Goal: Task Accomplishment & Management: Use online tool/utility

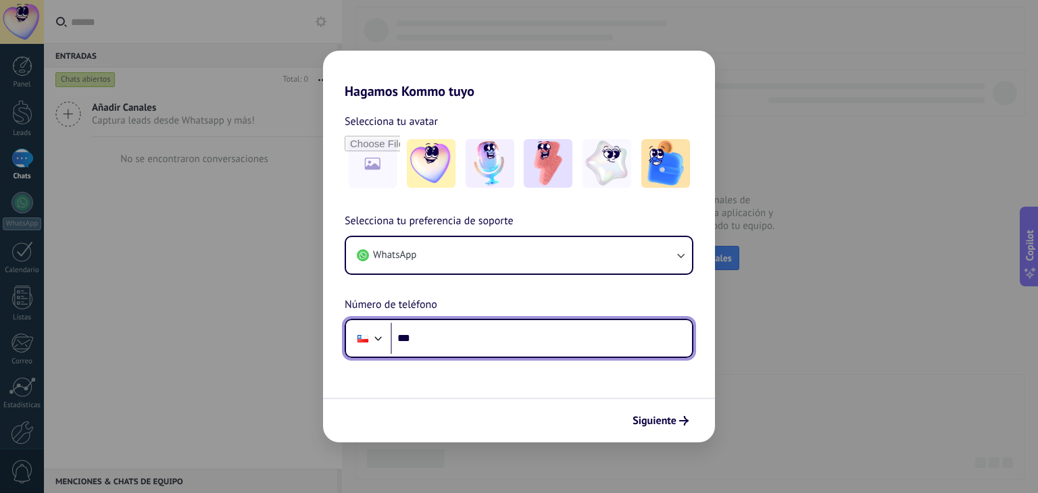
click at [433, 339] on input "***" at bounding box center [541, 338] width 301 height 31
type input "**********"
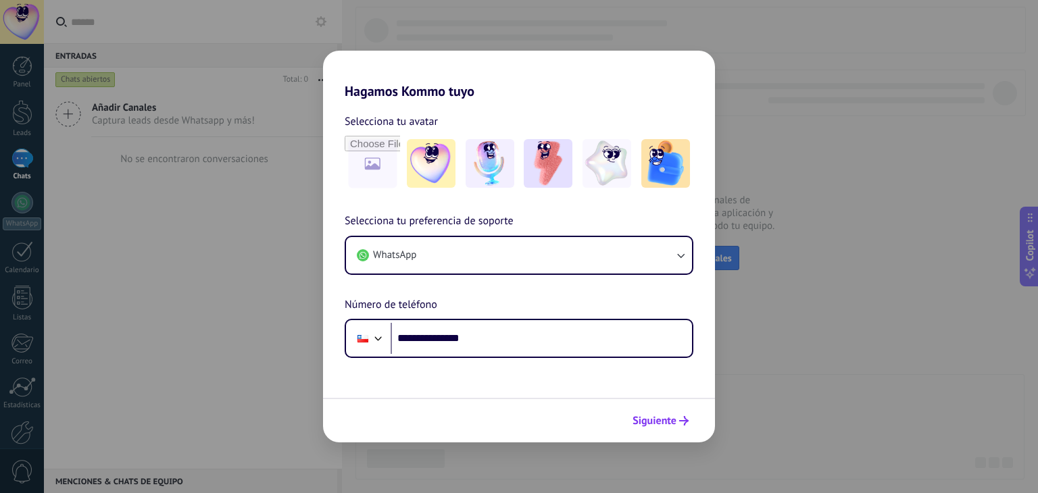
click at [691, 422] on button "Siguiente" at bounding box center [661, 421] width 68 height 23
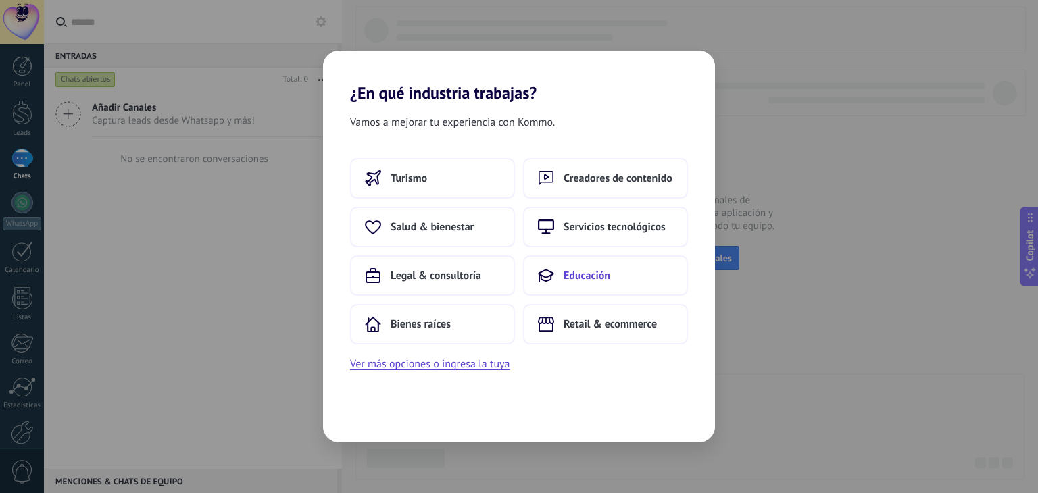
click at [602, 269] on span "Educación" at bounding box center [587, 276] width 47 height 14
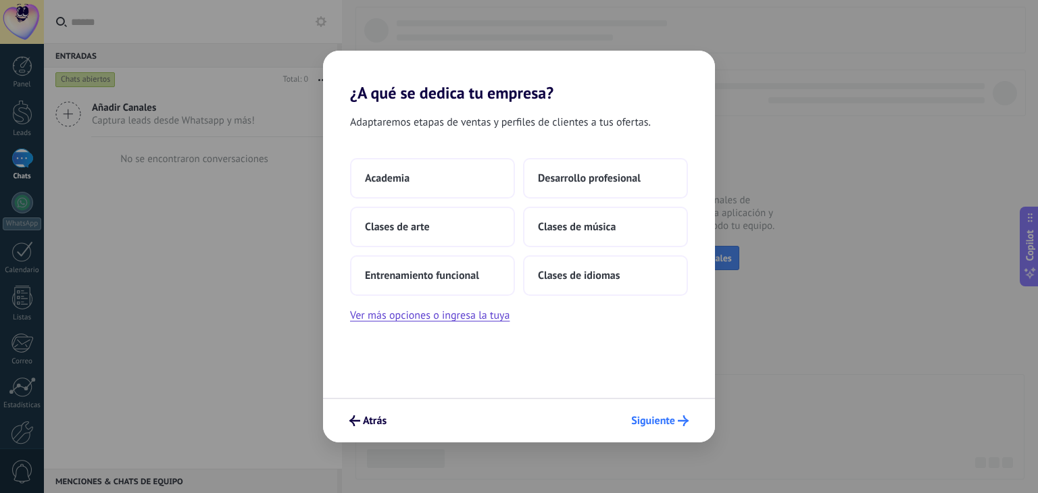
click at [648, 417] on span "Siguiente" at bounding box center [653, 420] width 44 height 9
click at [430, 179] on button "Academia" at bounding box center [432, 178] width 165 height 41
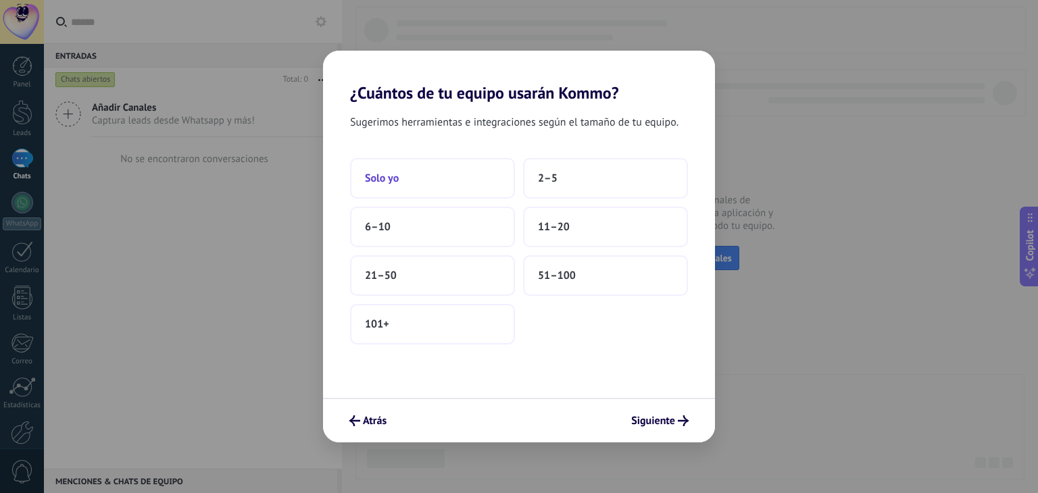
click at [412, 173] on button "Solo yo" at bounding box center [432, 178] width 165 height 41
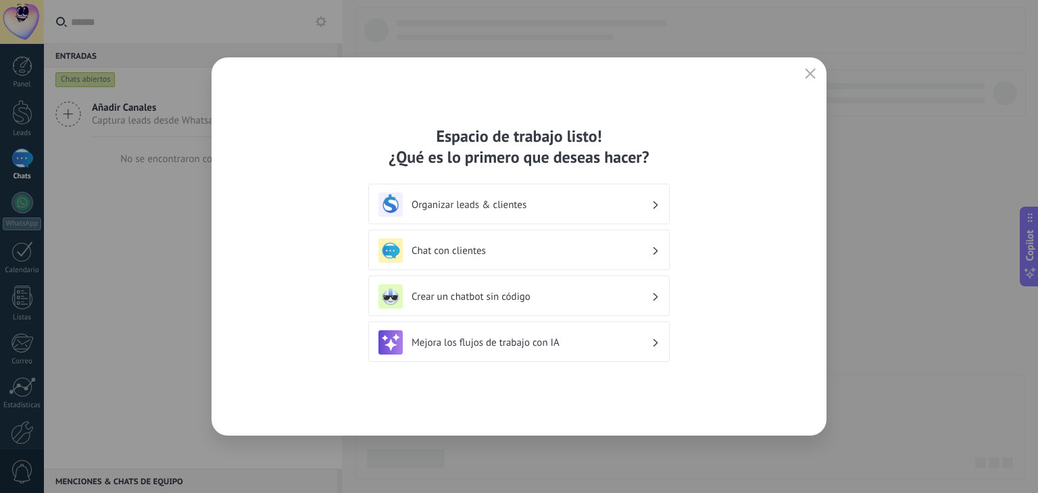
click at [635, 255] on h3 "Chat con clientes" at bounding box center [532, 251] width 240 height 13
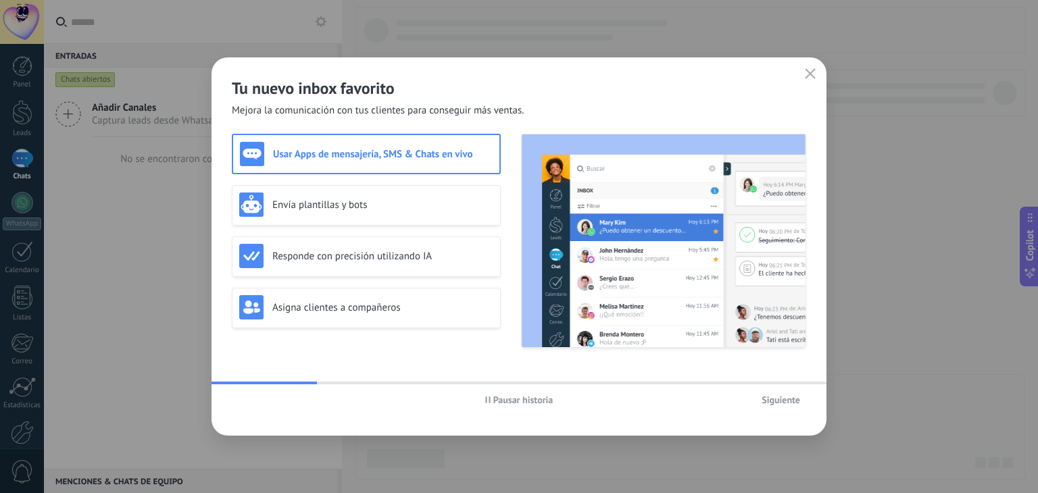
click at [794, 402] on span "Siguiente" at bounding box center [781, 399] width 39 height 9
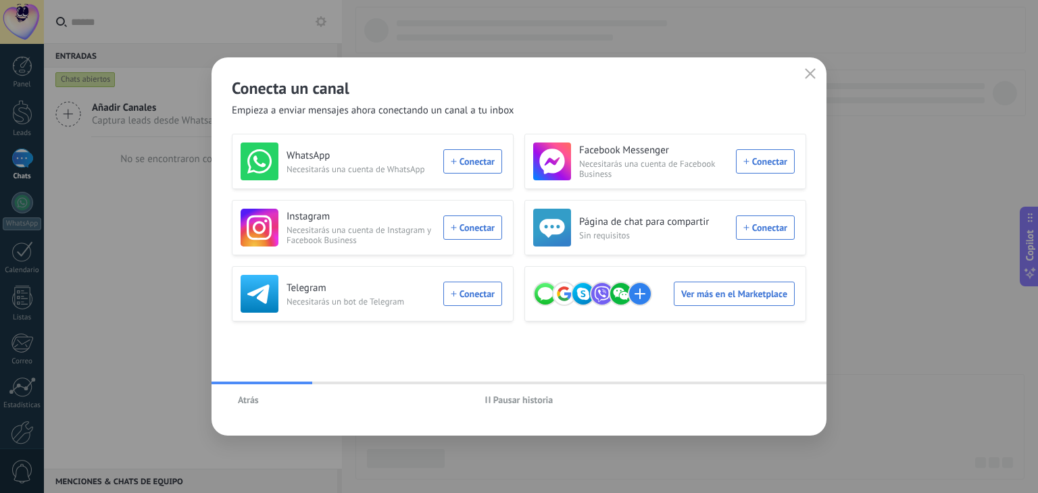
click at [531, 403] on span "Pausar historia" at bounding box center [523, 399] width 60 height 9
click at [808, 77] on icon "button" at bounding box center [810, 73] width 11 height 11
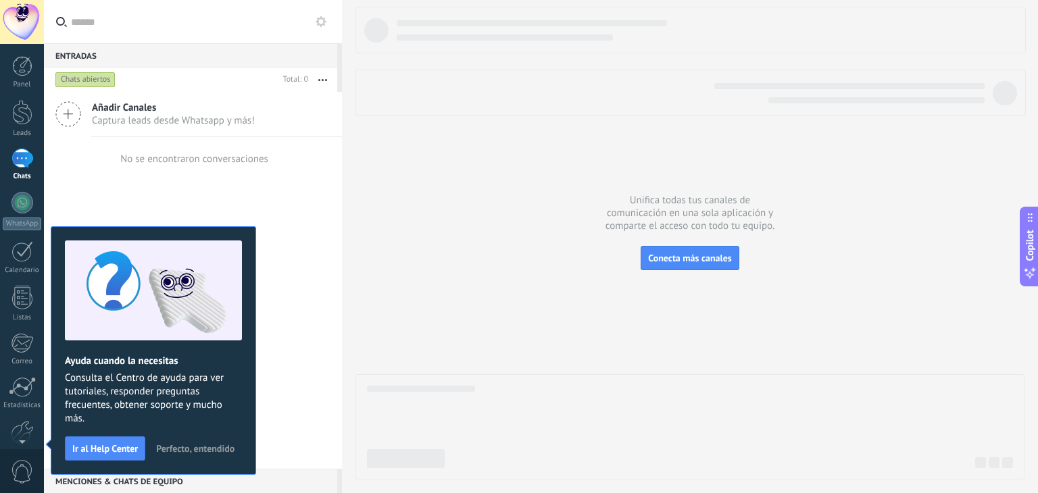
click at [203, 449] on span "Perfecto, entendido" at bounding box center [195, 448] width 78 height 9
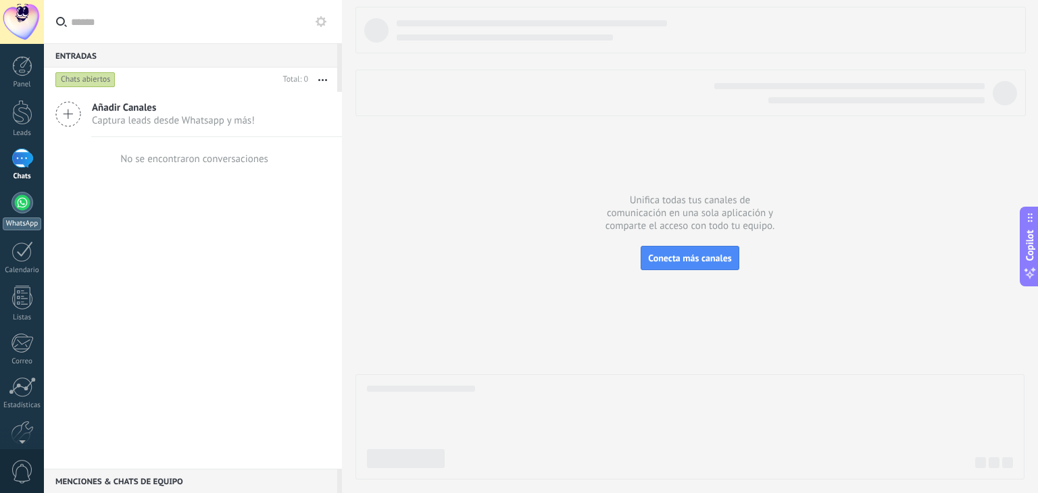
click at [21, 204] on div at bounding box center [22, 203] width 22 height 22
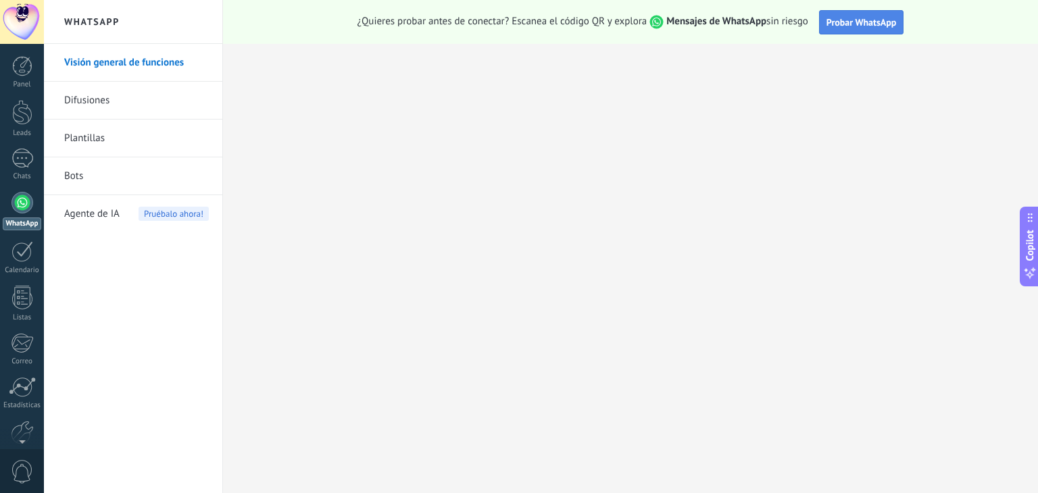
click at [868, 24] on span "Probar WhatsApp" at bounding box center [862, 22] width 70 height 12
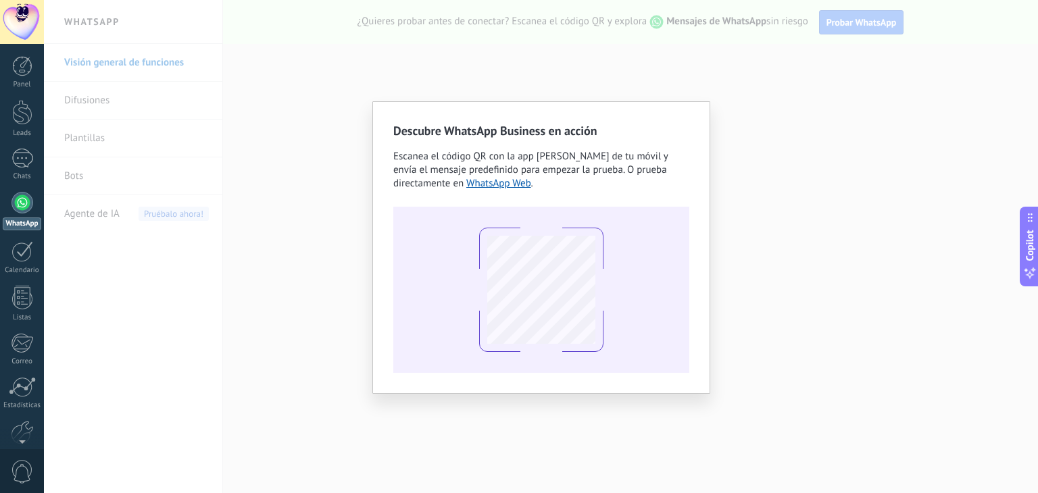
click at [844, 276] on div "Descubre WhatsApp Business en acción Escanea el código QR con la app de cámara …" at bounding box center [541, 246] width 994 height 493
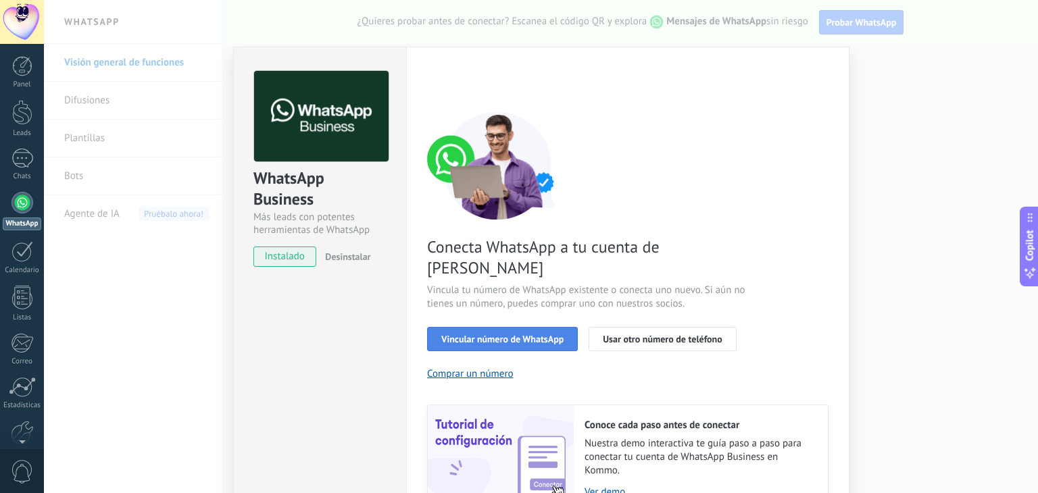
click at [519, 335] on span "Vincular número de WhatsApp" at bounding box center [502, 339] width 122 height 9
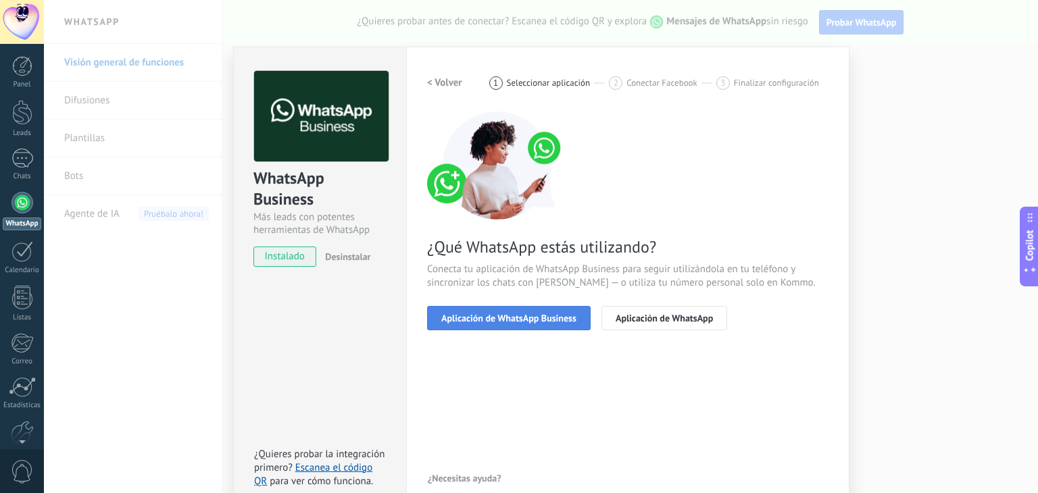
click at [516, 319] on span "Aplicación de WhatsApp Business" at bounding box center [508, 318] width 135 height 9
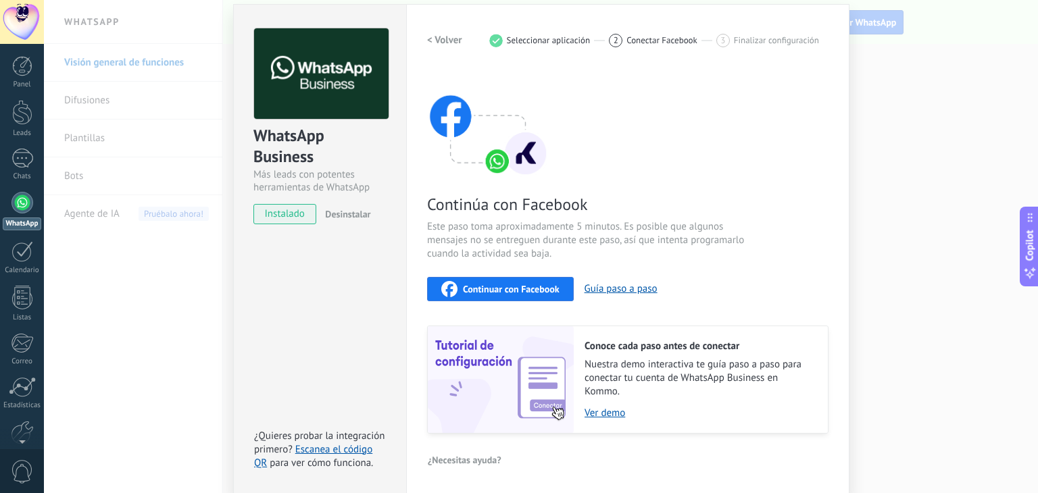
scroll to position [42, 0]
click at [513, 291] on span "Continuar con Facebook" at bounding box center [511, 289] width 97 height 9
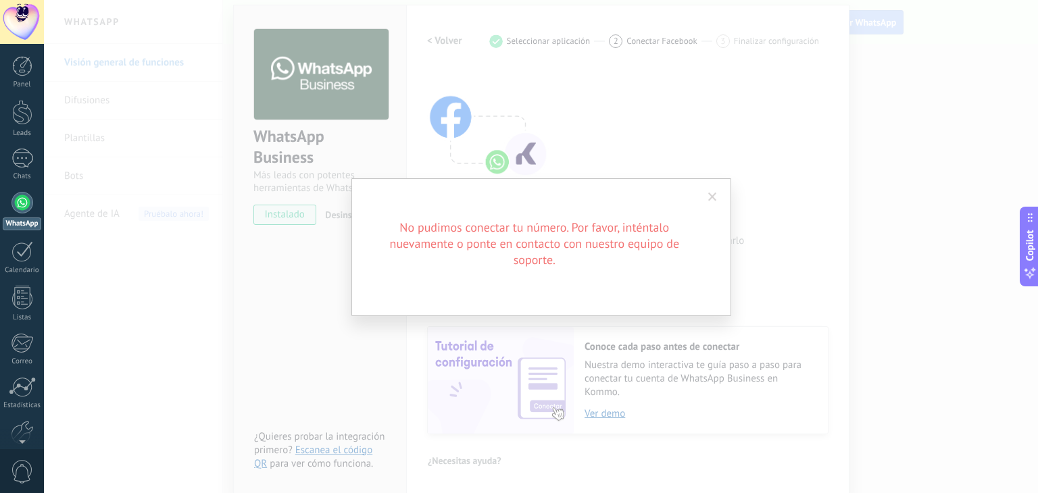
click at [711, 198] on span at bounding box center [712, 197] width 9 height 9
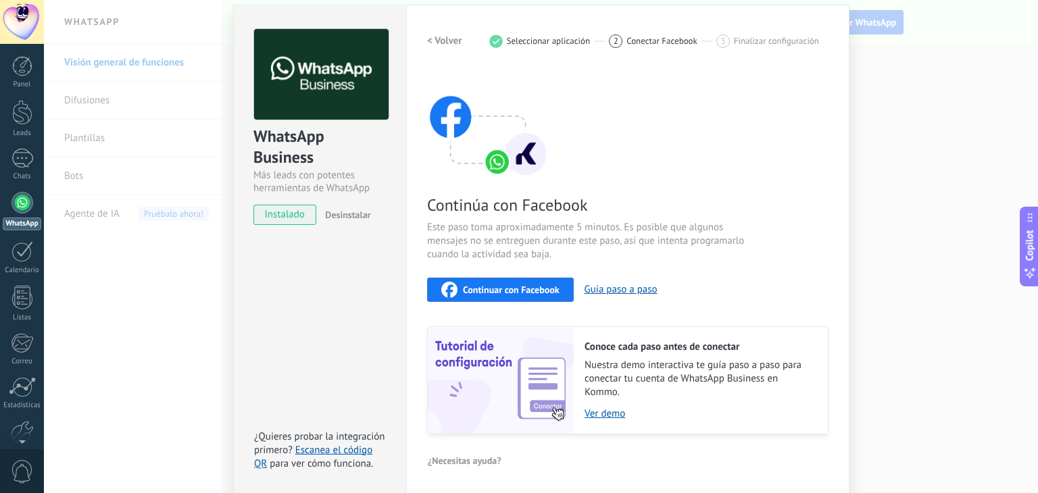
click at [501, 280] on button "Continuar con Facebook" at bounding box center [500, 290] width 147 height 24
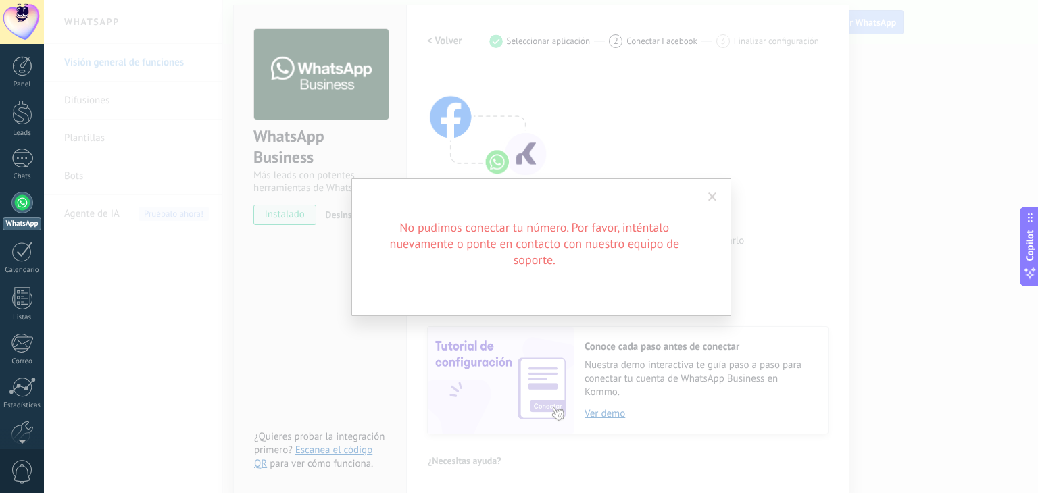
click at [707, 200] on span at bounding box center [713, 197] width 22 height 23
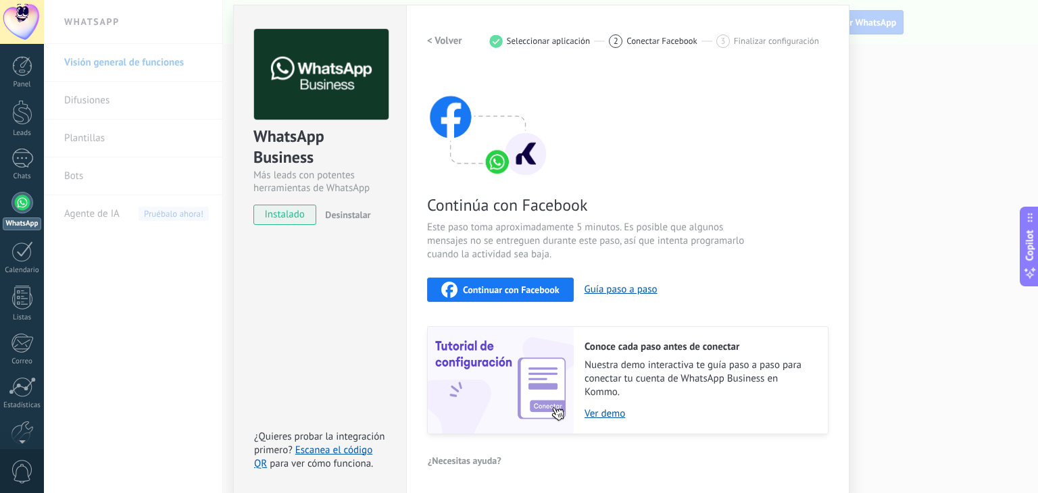
click at [531, 286] on span "Continuar con Facebook" at bounding box center [511, 289] width 97 height 9
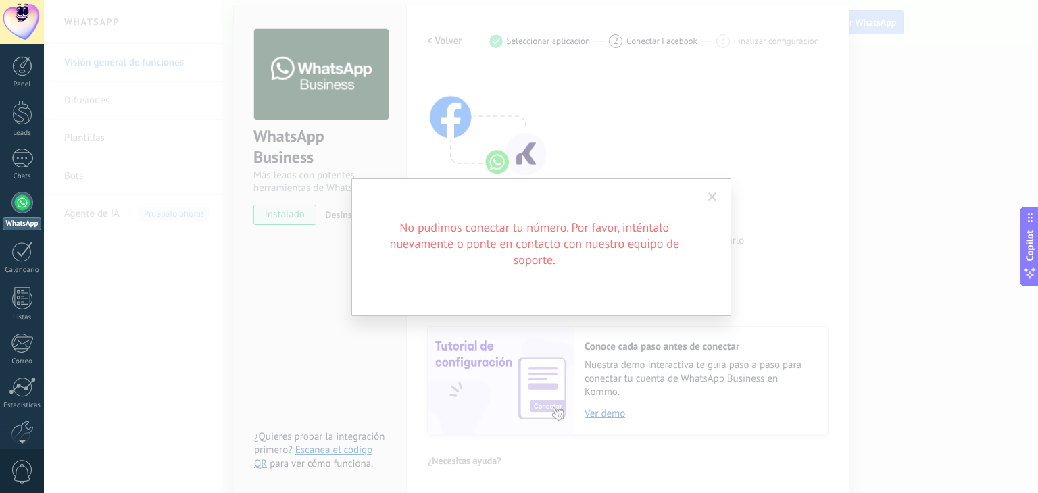
click at [714, 201] on span at bounding box center [712, 197] width 9 height 9
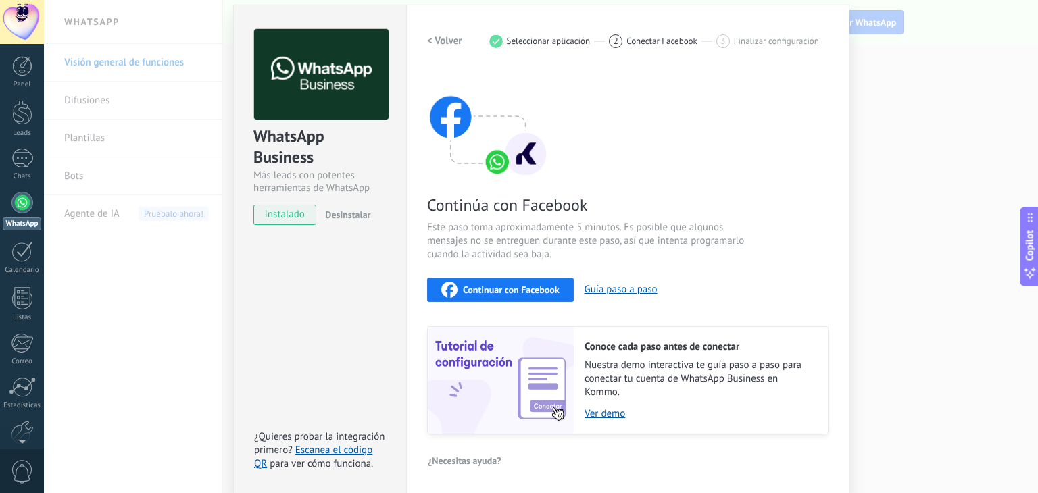
click at [522, 291] on span "Continuar con Facebook" at bounding box center [511, 289] width 97 height 9
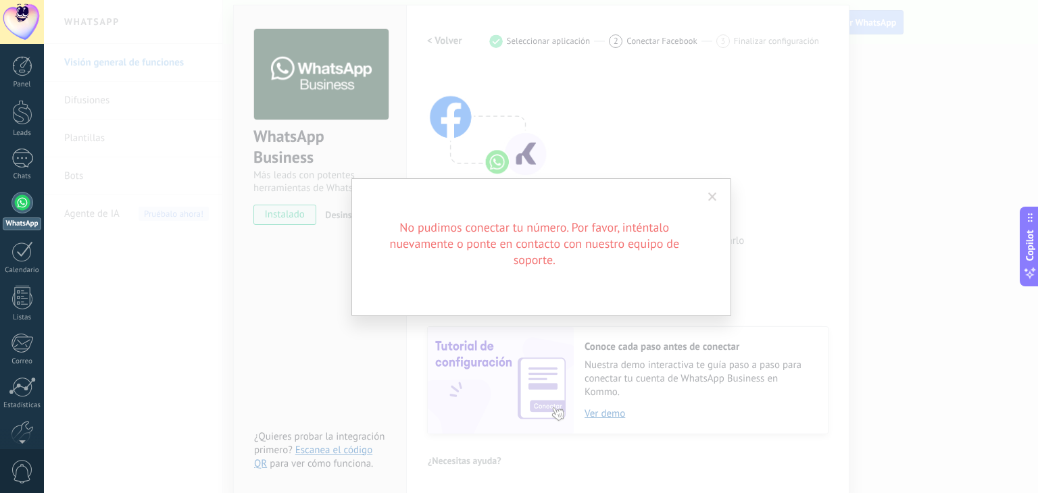
click at [708, 190] on span at bounding box center [713, 197] width 22 height 23
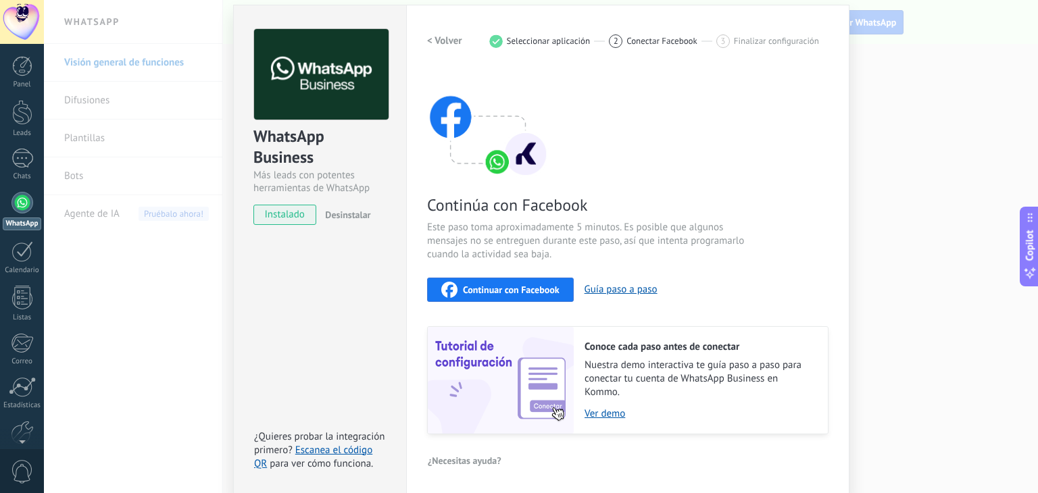
click at [501, 285] on span "Continuar con Facebook" at bounding box center [511, 289] width 97 height 9
click at [341, 454] on link "Escanea el código QR" at bounding box center [313, 457] width 118 height 26
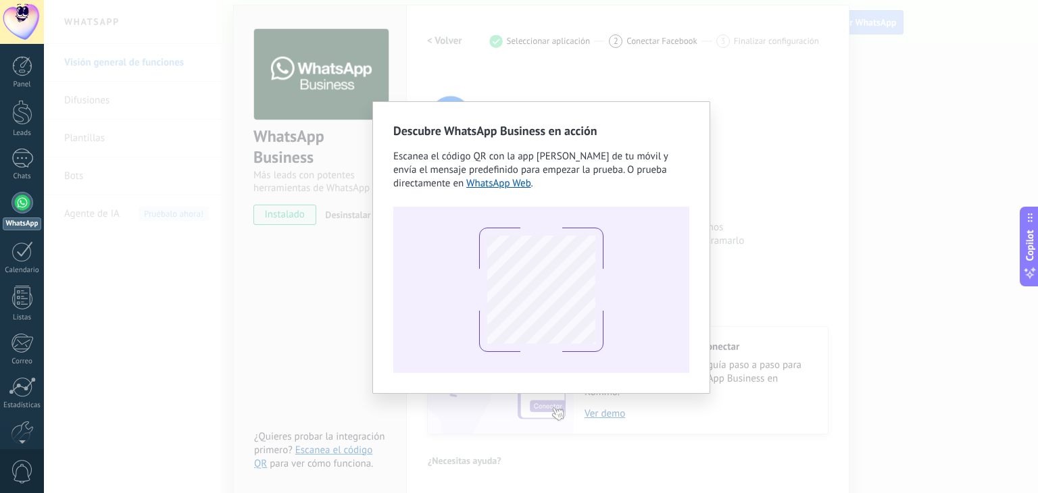
click at [795, 174] on div "Descubre WhatsApp Business en acción Escanea el código QR con la app de cámara …" at bounding box center [541, 246] width 994 height 493
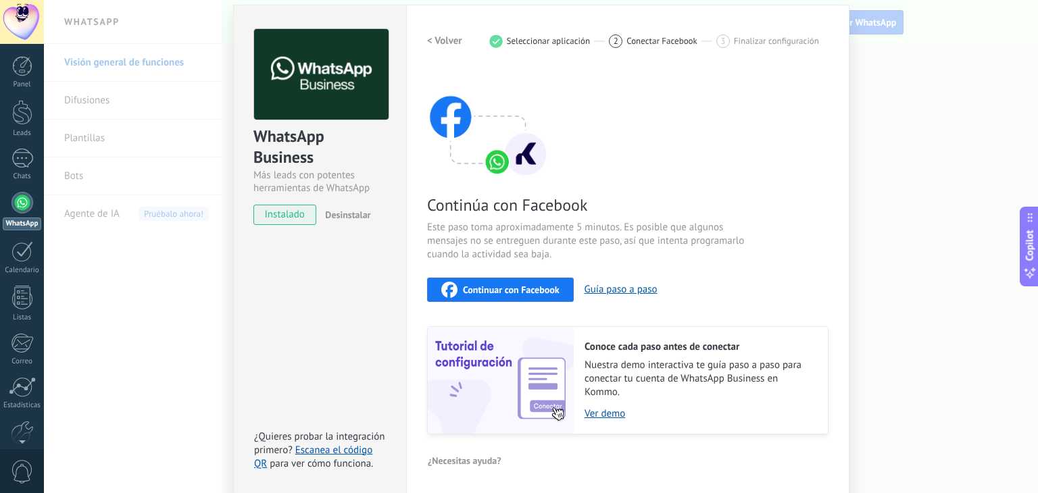
scroll to position [43, 0]
click at [465, 456] on span "¿Necesitas ayuda?" at bounding box center [465, 460] width 74 height 9
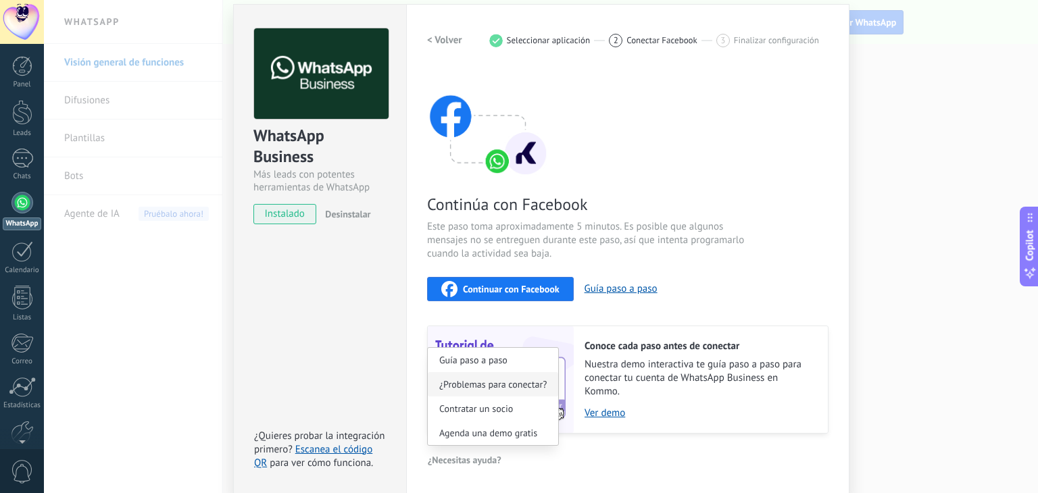
click at [538, 387] on span "¿Problemas para conectar?" at bounding box center [492, 384] width 107 height 9
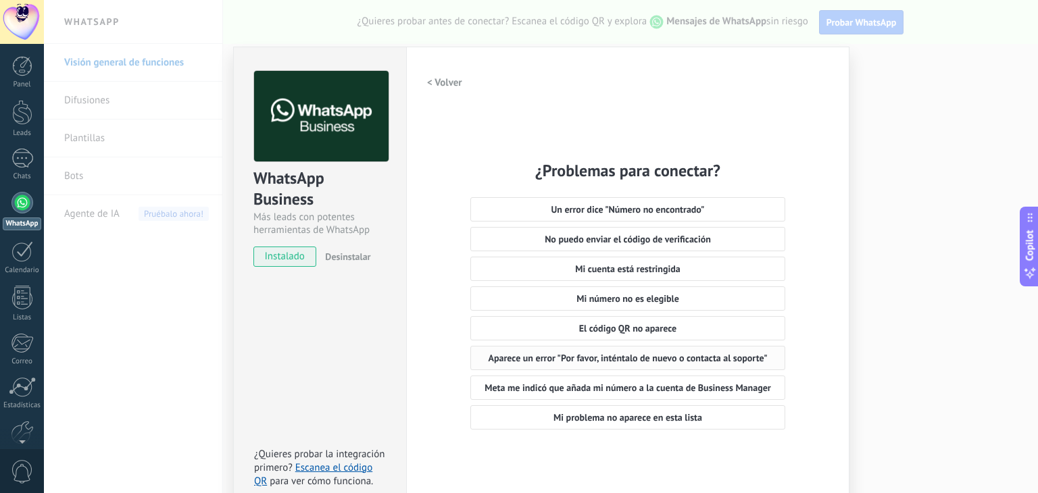
click at [708, 366] on button "Aparece un error "Por favor, inténtalo de nuevo o contacta al soporte"" at bounding box center [627, 358] width 314 height 24
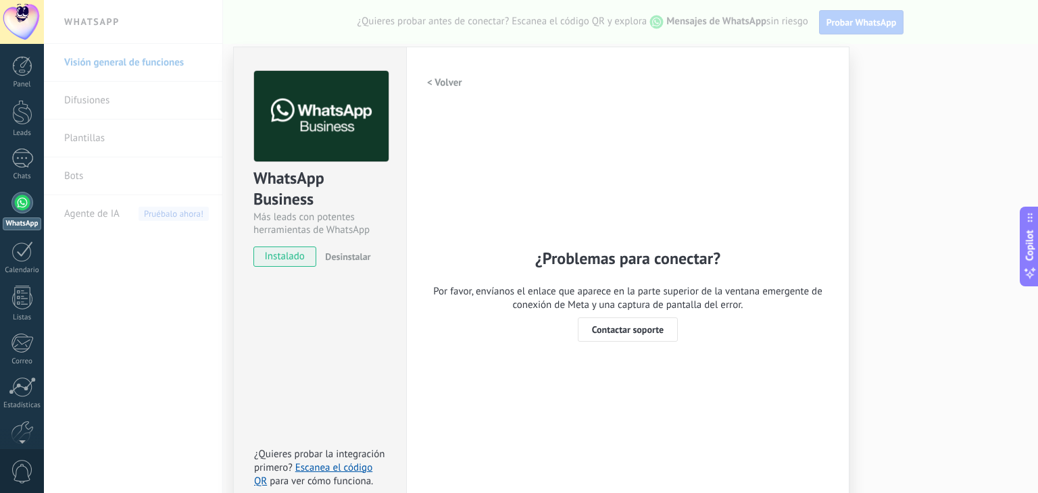
click at [917, 251] on div "WhatsApp Business Más leads con potentes herramientas de WhatsApp instalado Des…" at bounding box center [541, 246] width 994 height 493
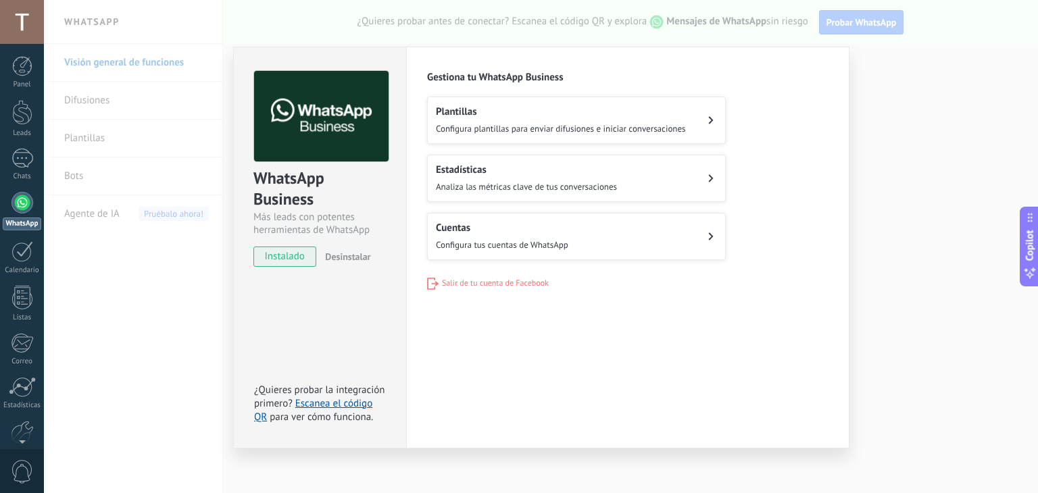
click at [589, 232] on button "Cuentas Configura tus cuentas de WhatsApp" at bounding box center [576, 236] width 299 height 47
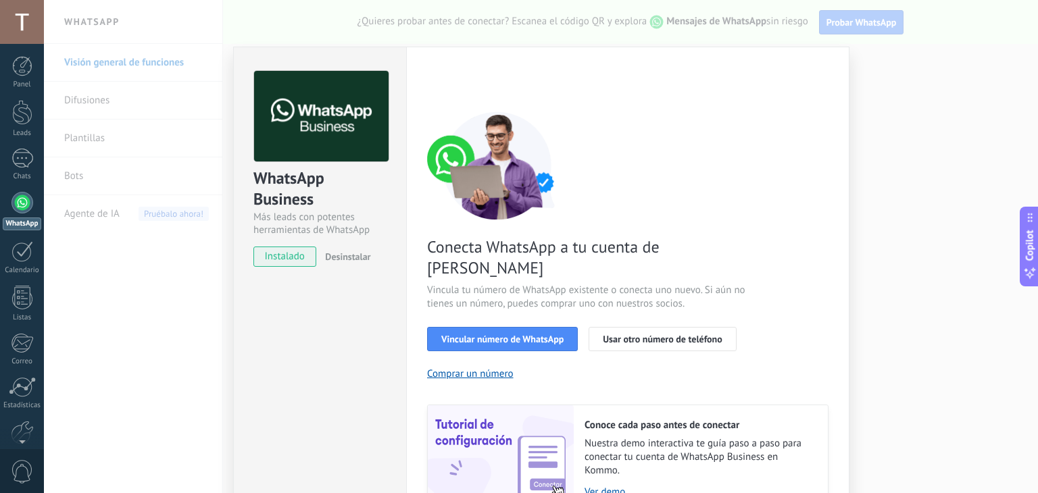
scroll to position [58, 0]
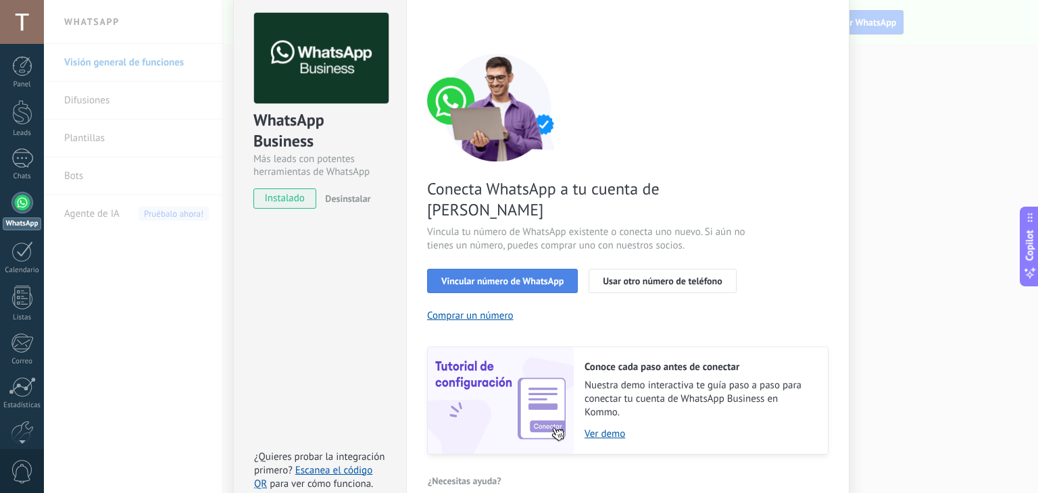
click at [500, 269] on button "Vincular número de WhatsApp" at bounding box center [502, 281] width 151 height 24
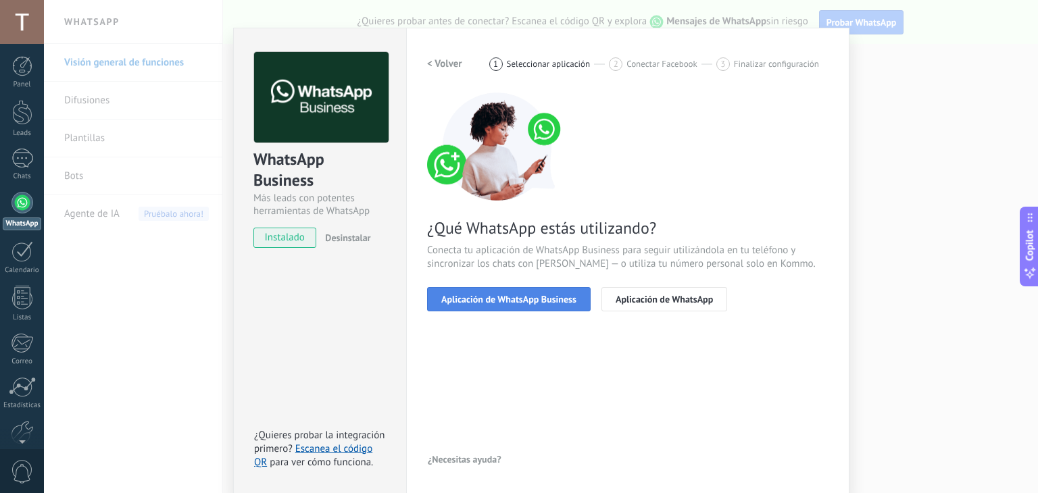
click at [537, 297] on span "Aplicación de WhatsApp Business" at bounding box center [508, 299] width 135 height 9
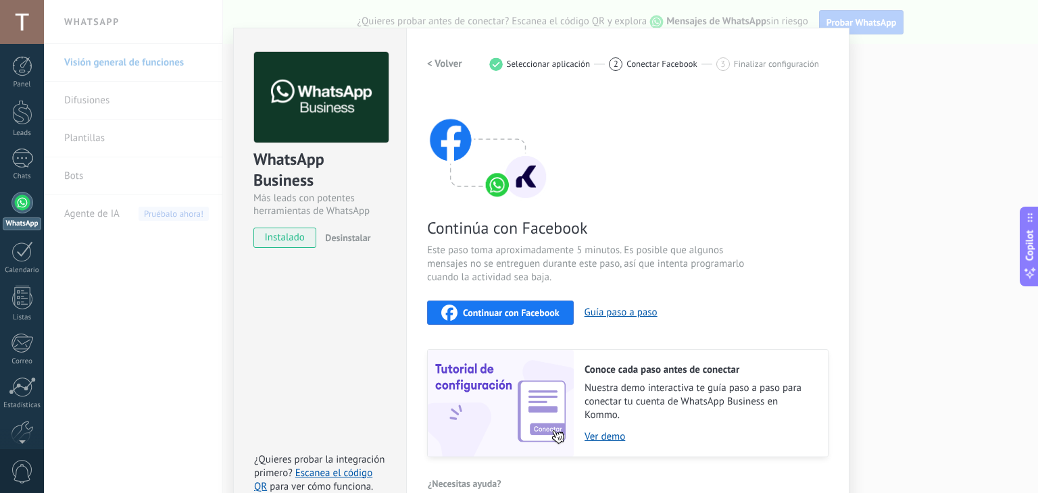
click at [533, 311] on span "Continuar con Facebook" at bounding box center [511, 312] width 97 height 9
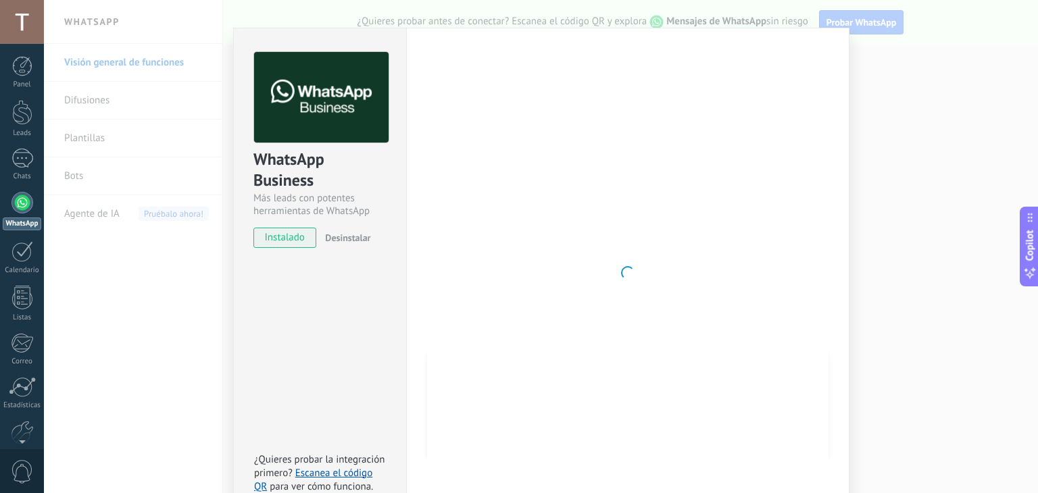
scroll to position [43, 0]
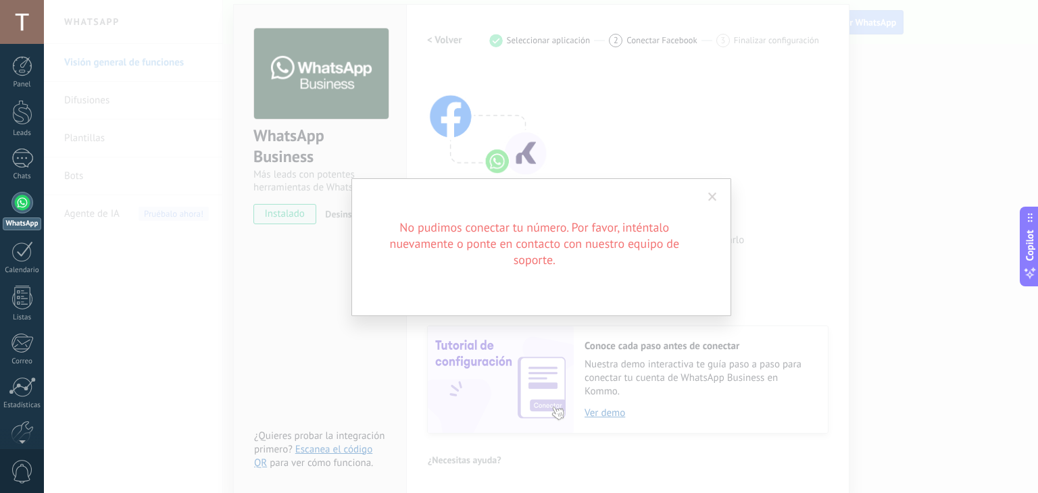
click at [721, 166] on div "No pudimos conectar tu número. Por favor, inténtalo nuevamente o ponte en conta…" at bounding box center [541, 246] width 994 height 493
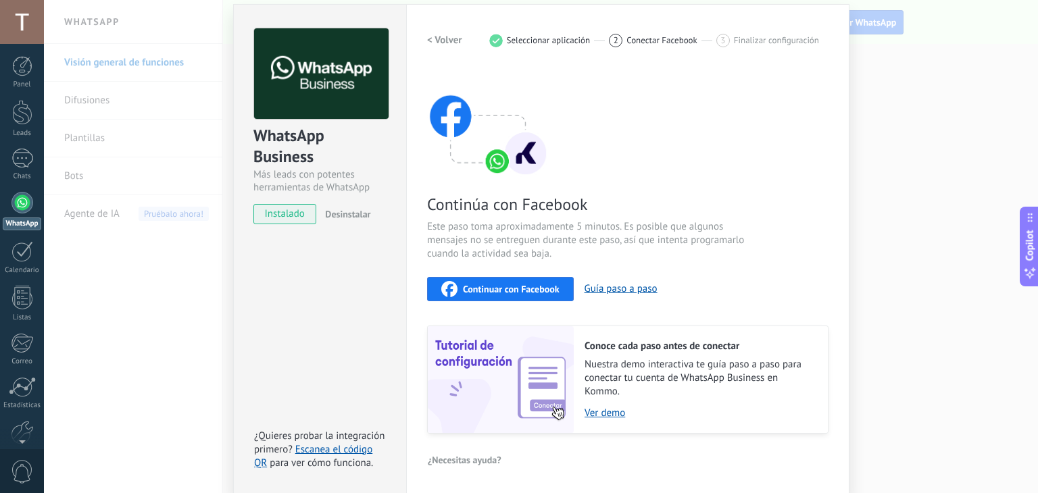
click at [900, 124] on div "WhatsApp Business Más leads con potentes herramientas de WhatsApp instalado Des…" at bounding box center [541, 246] width 994 height 493
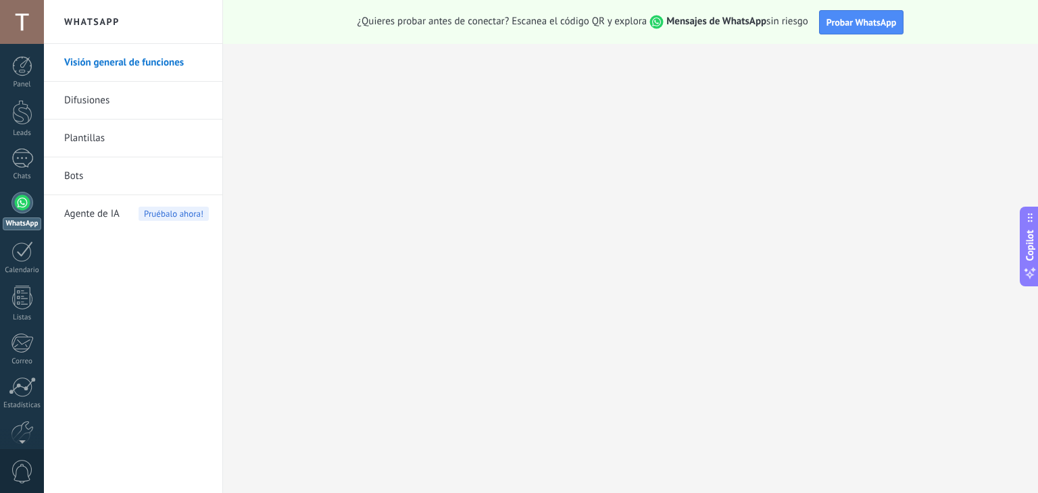
scroll to position [0, 0]
click at [22, 122] on div at bounding box center [22, 112] width 20 height 25
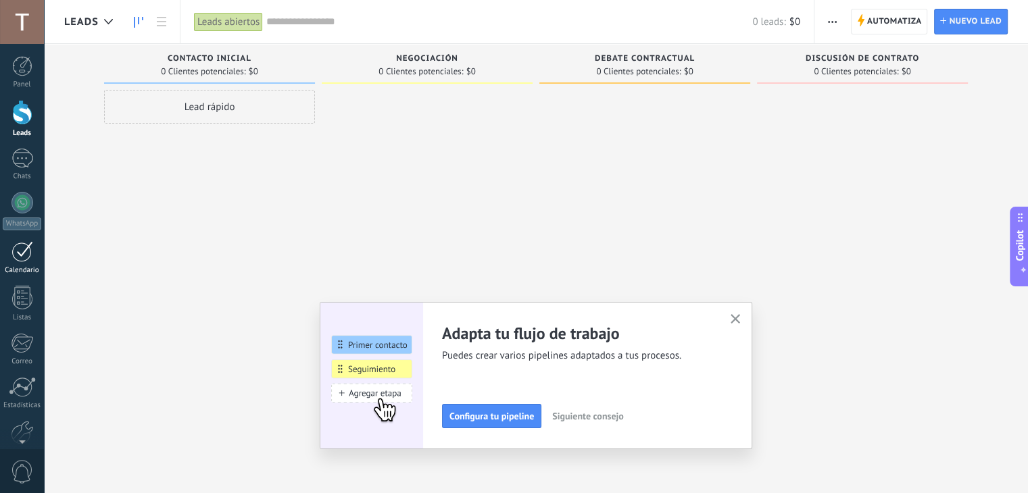
click at [11, 249] on div at bounding box center [22, 251] width 22 height 21
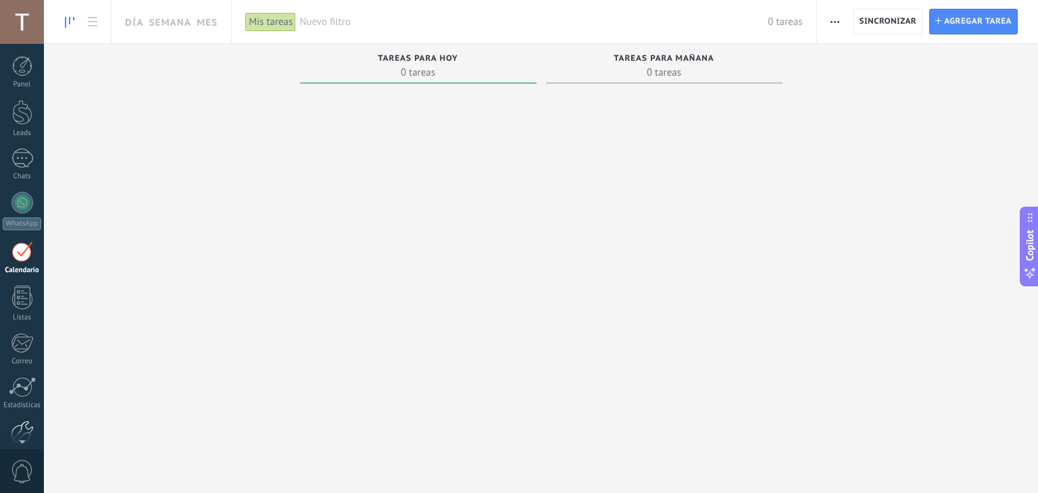
click at [11, 422] on div at bounding box center [22, 433] width 23 height 24
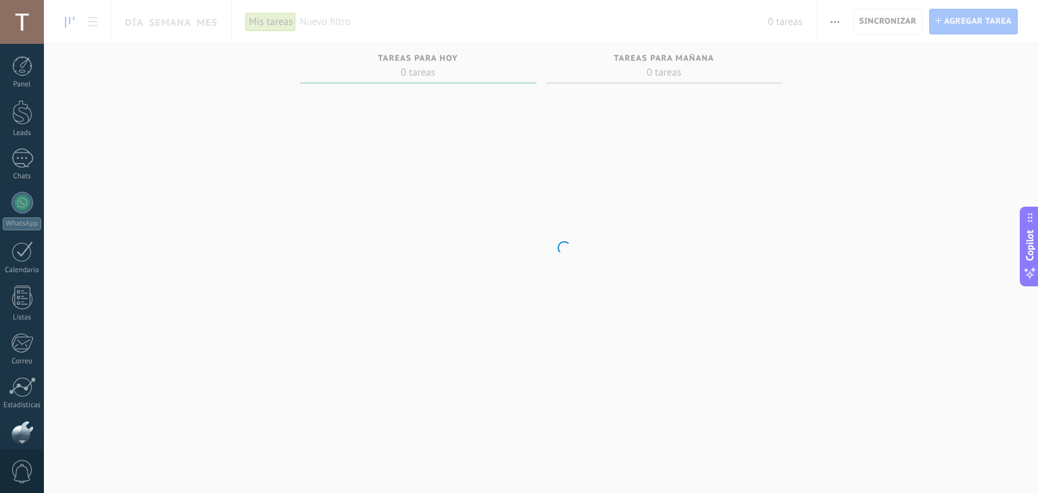
scroll to position [68, 0]
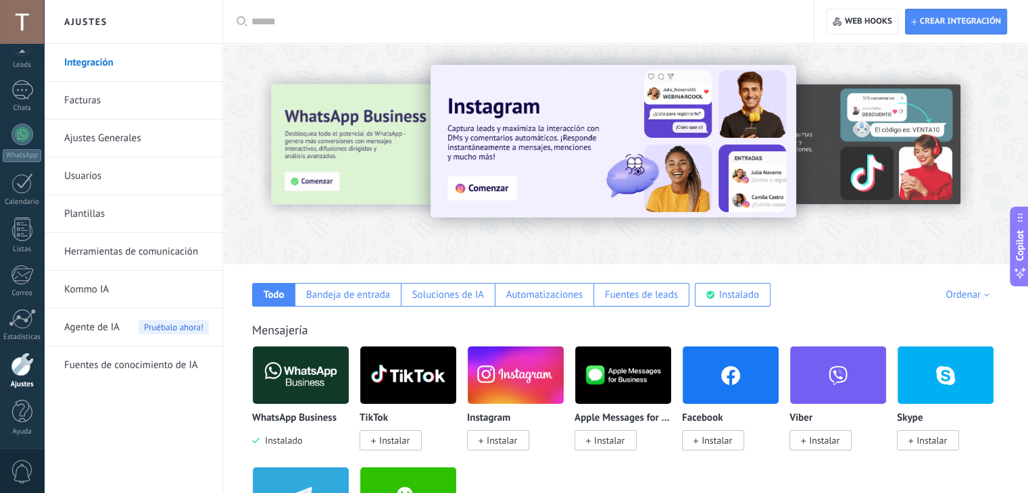
click at [97, 172] on link "Usuarios" at bounding box center [136, 176] width 145 height 38
click at [97, 172] on body ".abecls-1,.abecls-2{fill-rule:evenodd}.abecls-2{fill:#fff} .abhcls-1{fill:none}…" at bounding box center [514, 246] width 1028 height 493
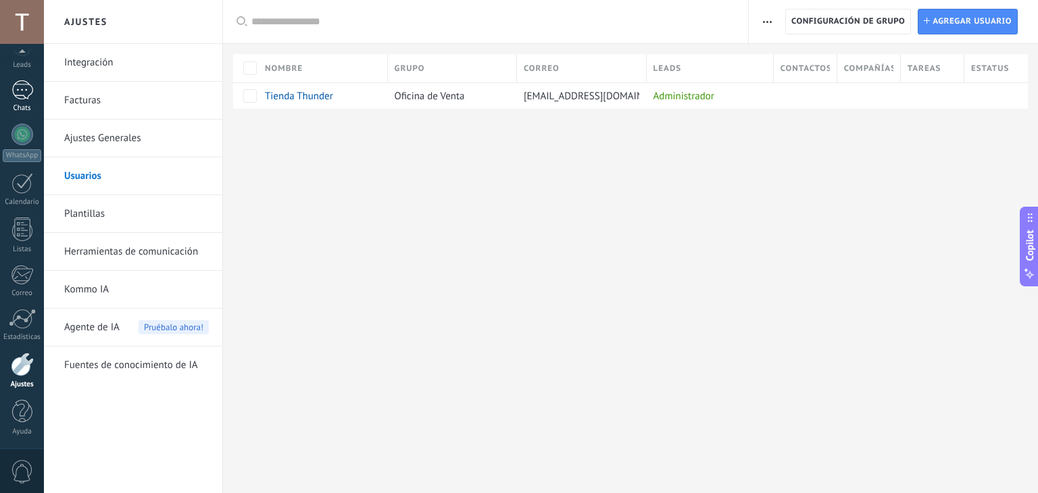
click at [21, 93] on div at bounding box center [22, 90] width 22 height 20
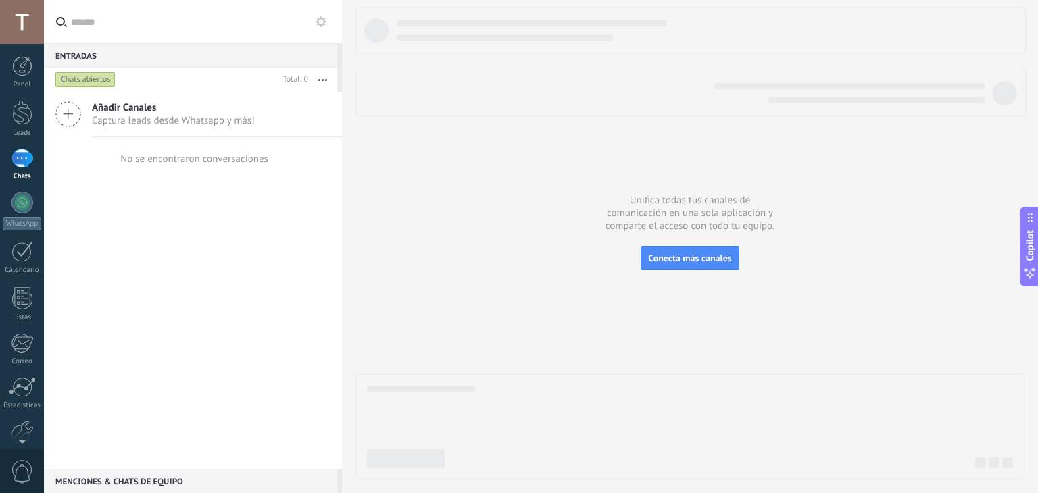
click at [65, 112] on icon at bounding box center [68, 114] width 26 height 26
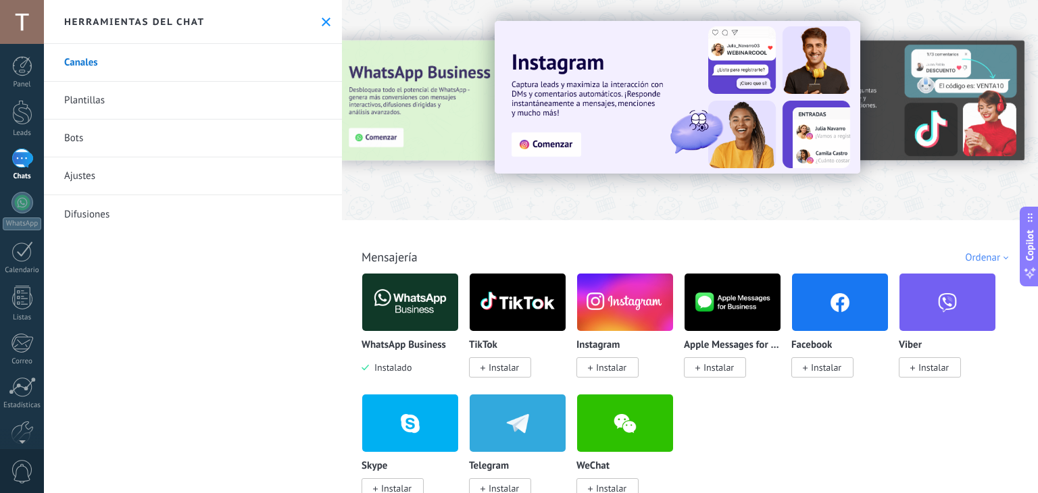
click at [122, 174] on link "Ajustes" at bounding box center [193, 176] width 298 height 38
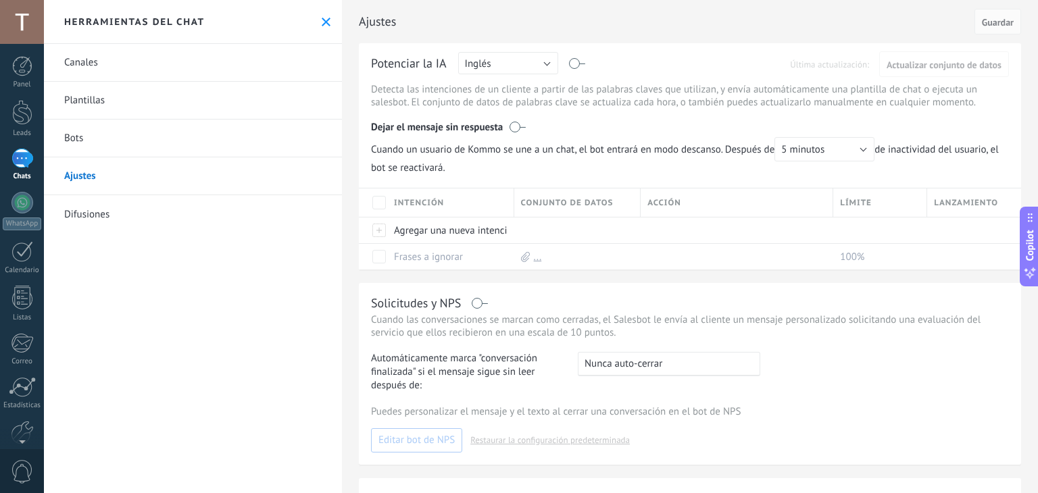
click at [114, 142] on link "Bots" at bounding box center [193, 139] width 298 height 38
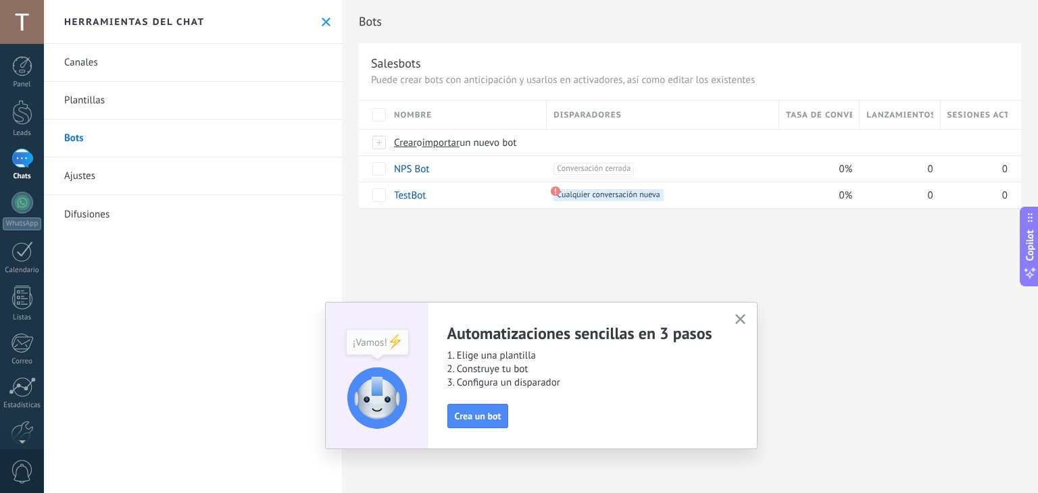
click at [129, 97] on link "Plantillas" at bounding box center [193, 101] width 298 height 38
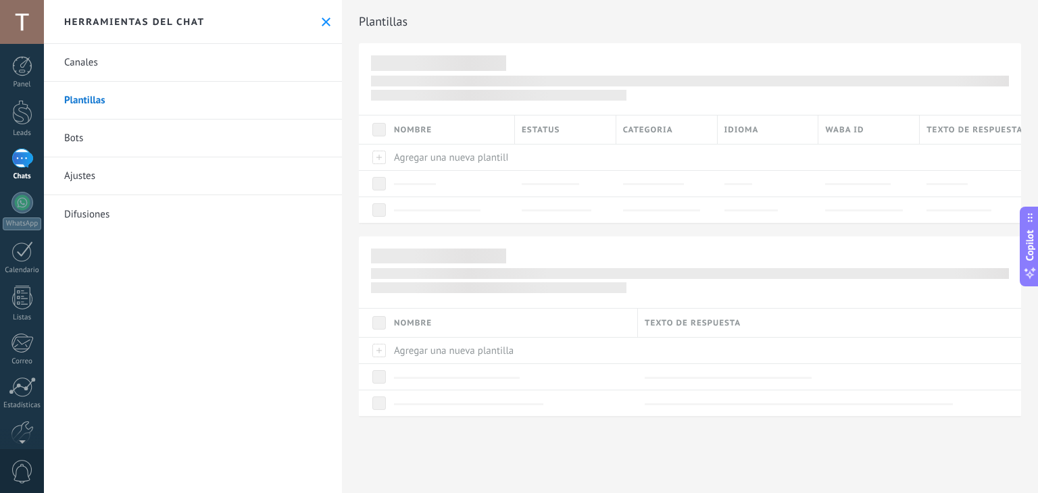
click at [114, 64] on link "Canales" at bounding box center [193, 63] width 298 height 38
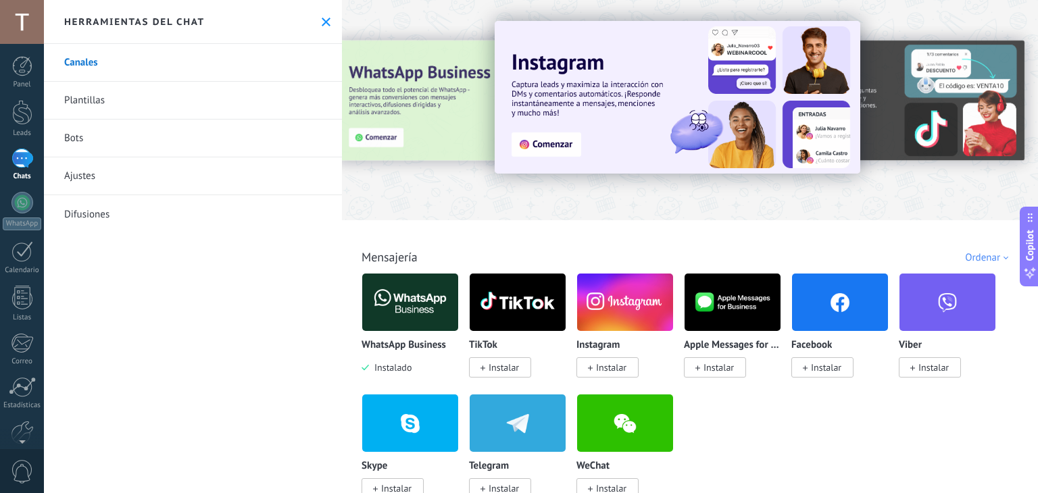
click at [414, 300] on img at bounding box center [410, 303] width 96 height 66
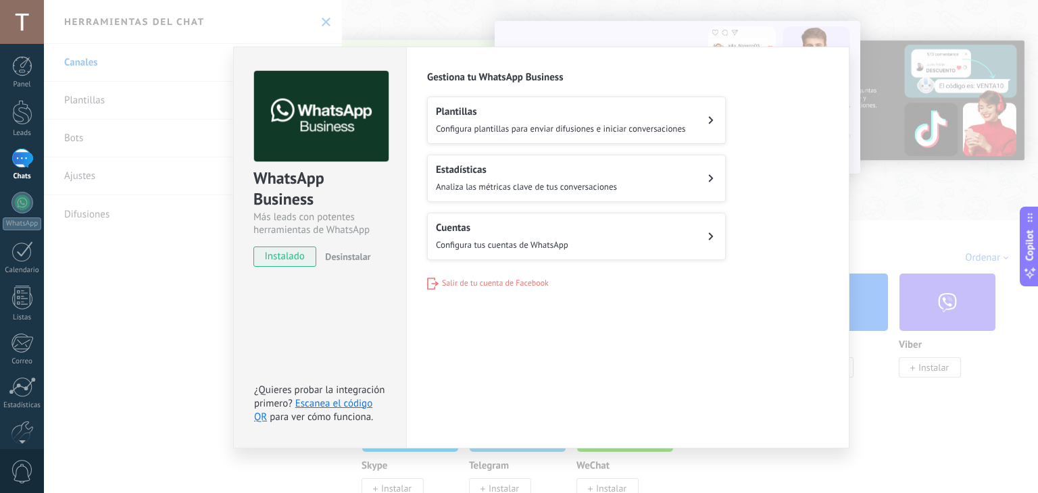
click at [676, 239] on button "Cuentas Configura tus cuentas de WhatsApp" at bounding box center [576, 236] width 299 height 47
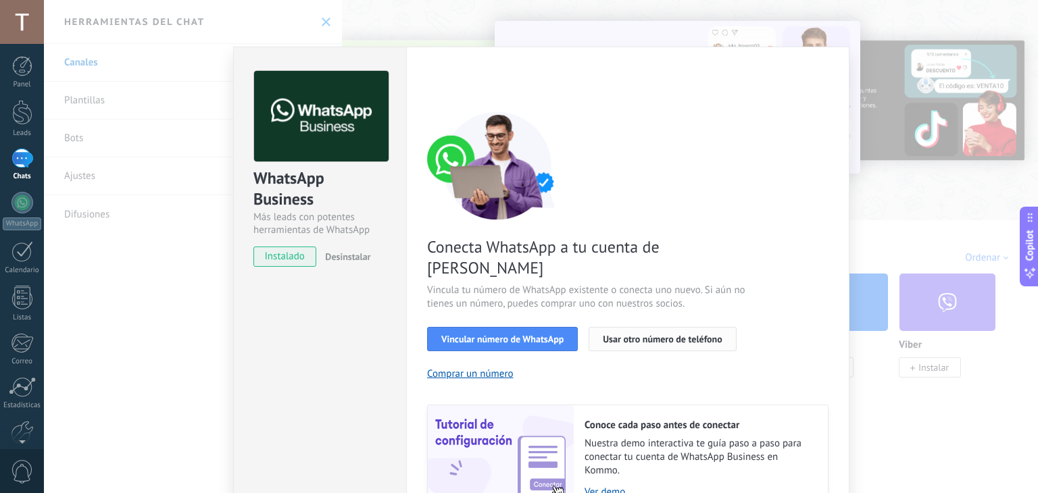
scroll to position [58, 0]
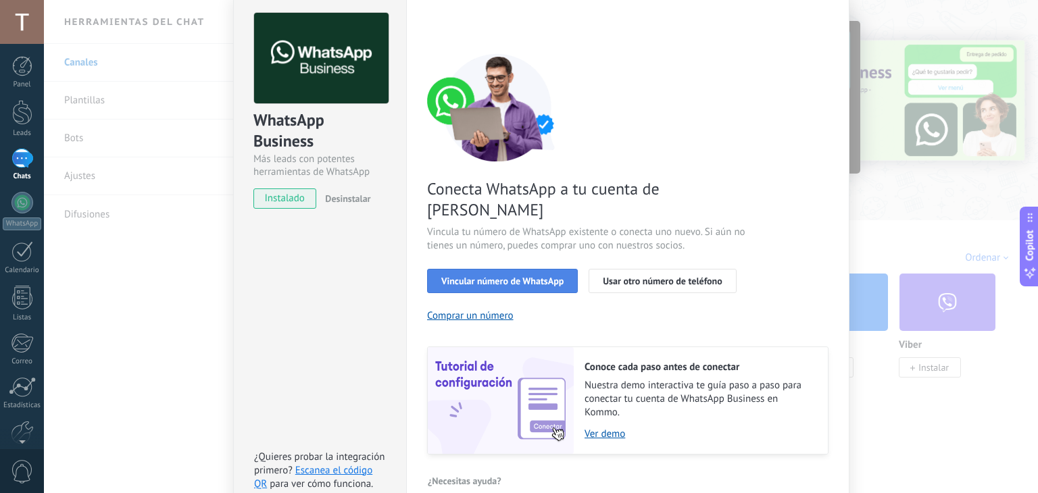
click at [528, 269] on button "Vincular número de WhatsApp" at bounding box center [502, 281] width 151 height 24
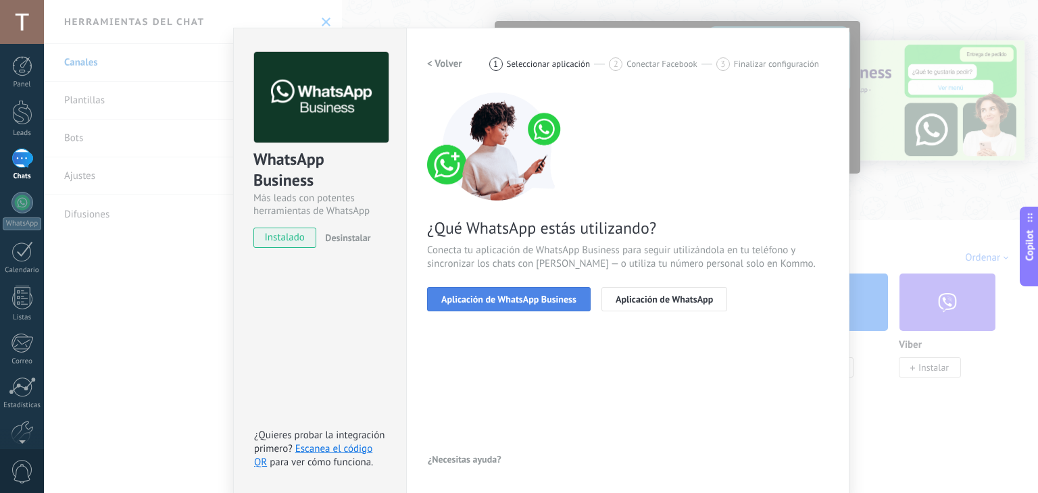
click at [530, 299] on span "Aplicación de WhatsApp Business" at bounding box center [508, 299] width 135 height 9
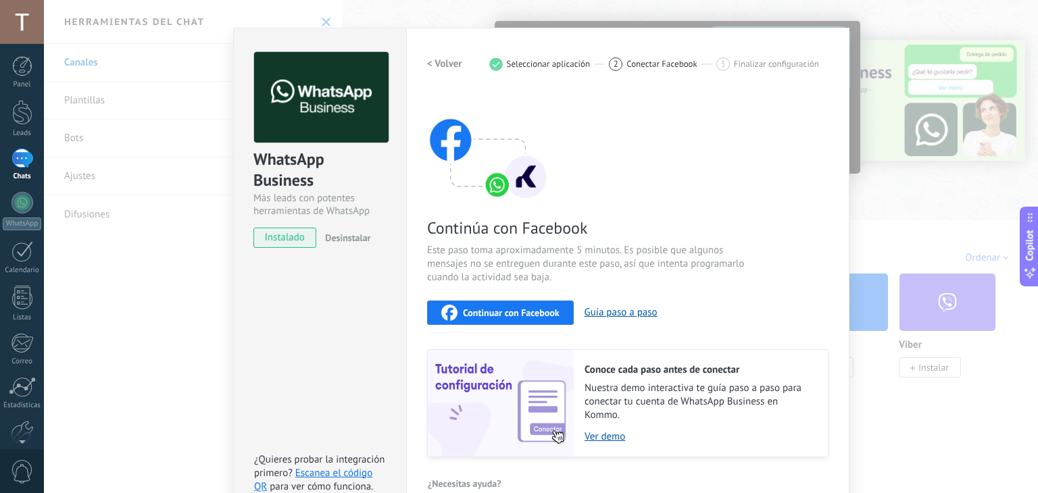
click at [552, 325] on div "Continúa con Facebook Este paso toma aproximadamente 5 minutos. Es posible que …" at bounding box center [628, 275] width 402 height 365
click at [542, 314] on span "Continuar con Facebook" at bounding box center [511, 312] width 97 height 9
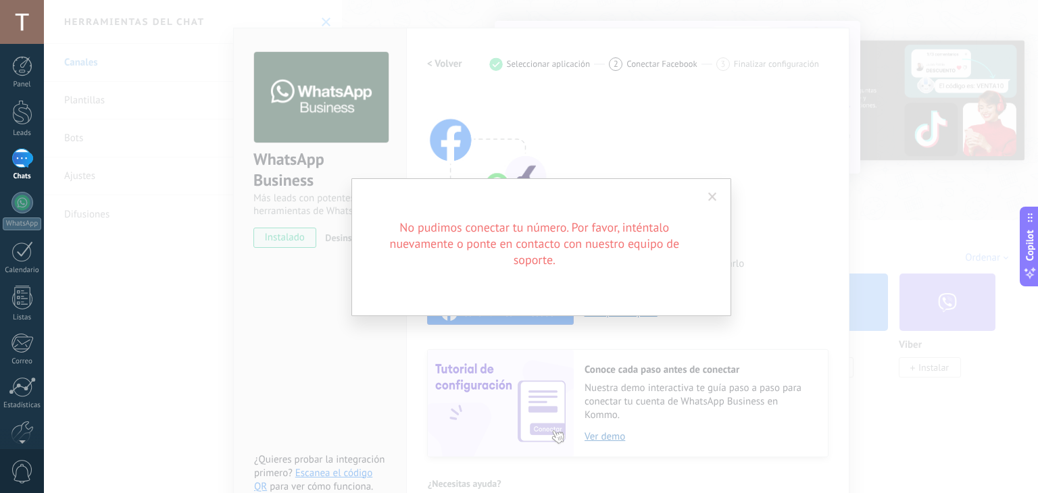
click at [717, 199] on span at bounding box center [713, 197] width 22 height 23
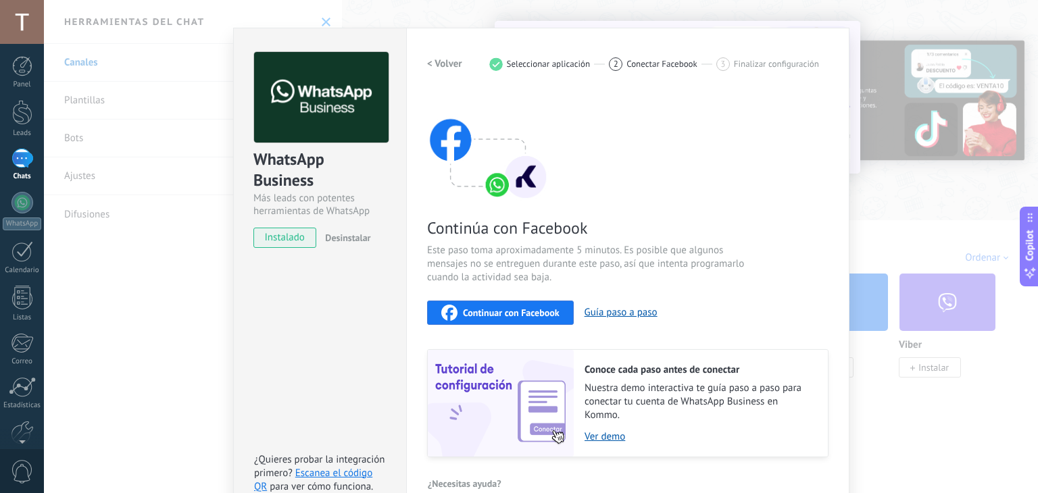
click at [893, 135] on div "WhatsApp Business Más leads con potentes herramientas de WhatsApp instalado Des…" at bounding box center [541, 246] width 994 height 493
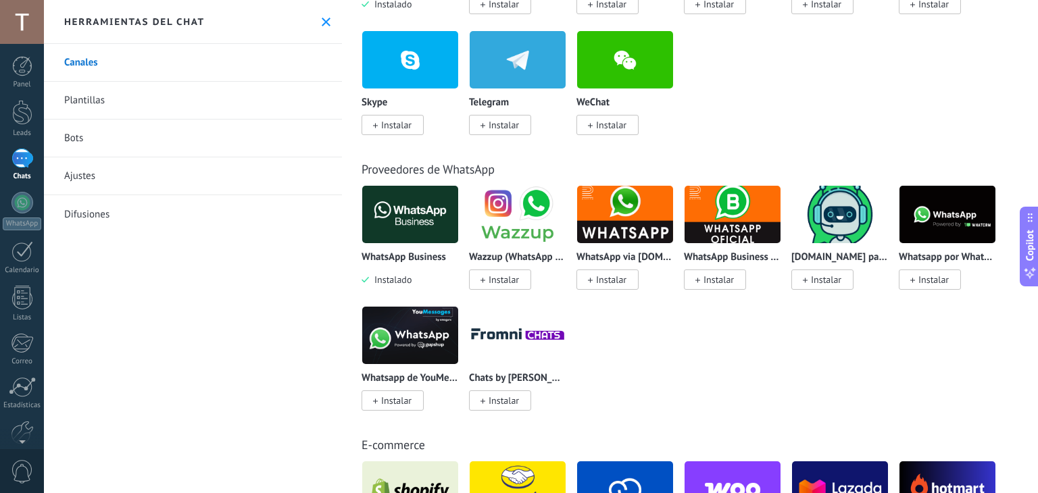
scroll to position [0, 0]
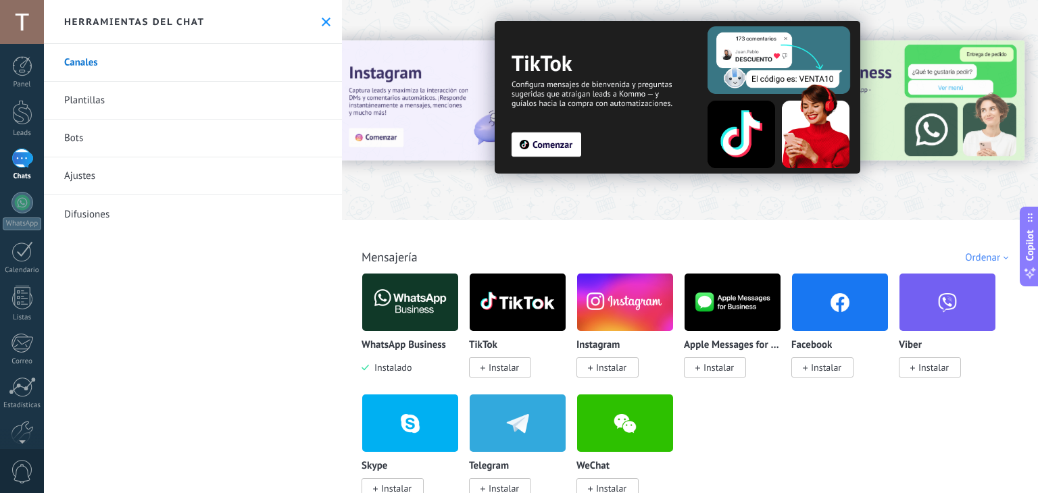
click at [387, 314] on img at bounding box center [410, 303] width 96 height 66
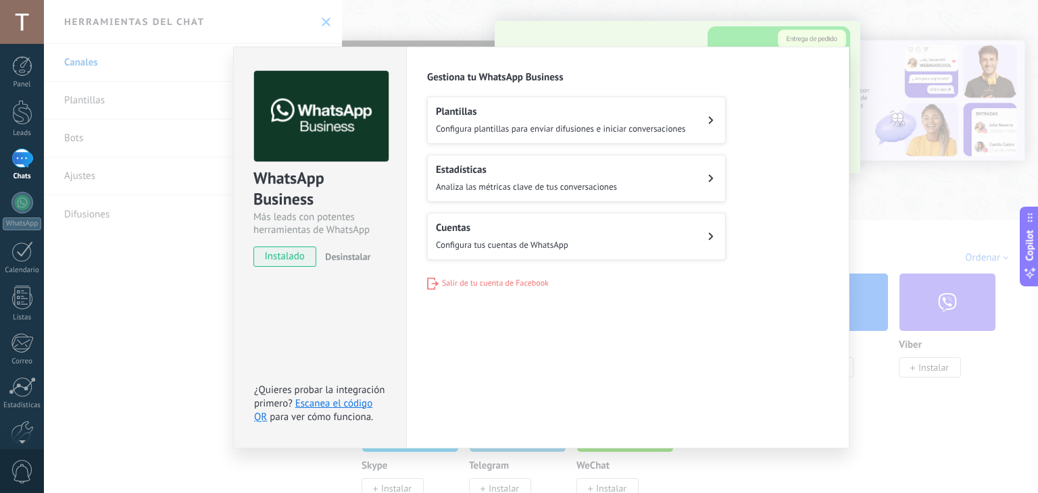
click at [568, 242] on span "Configura tus cuentas de WhatsApp" at bounding box center [502, 244] width 132 height 11
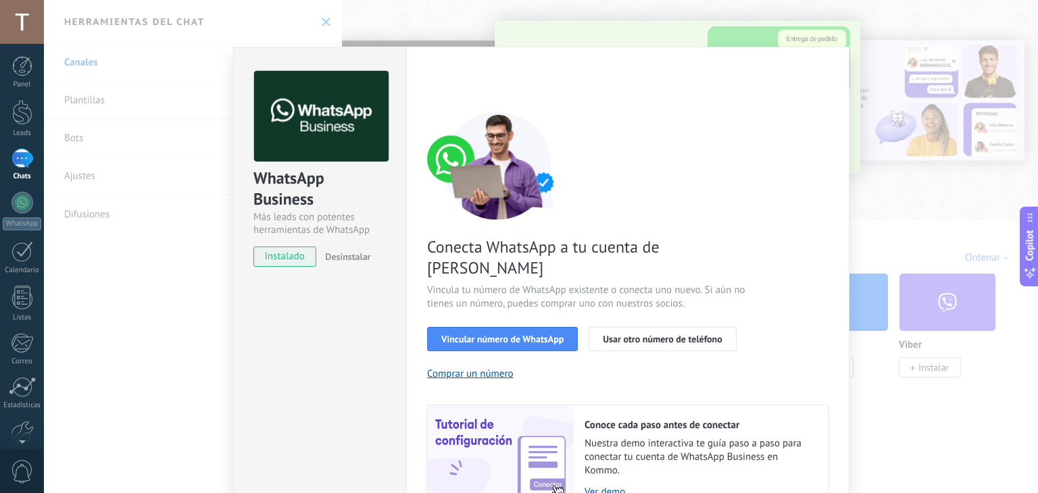
scroll to position [58, 0]
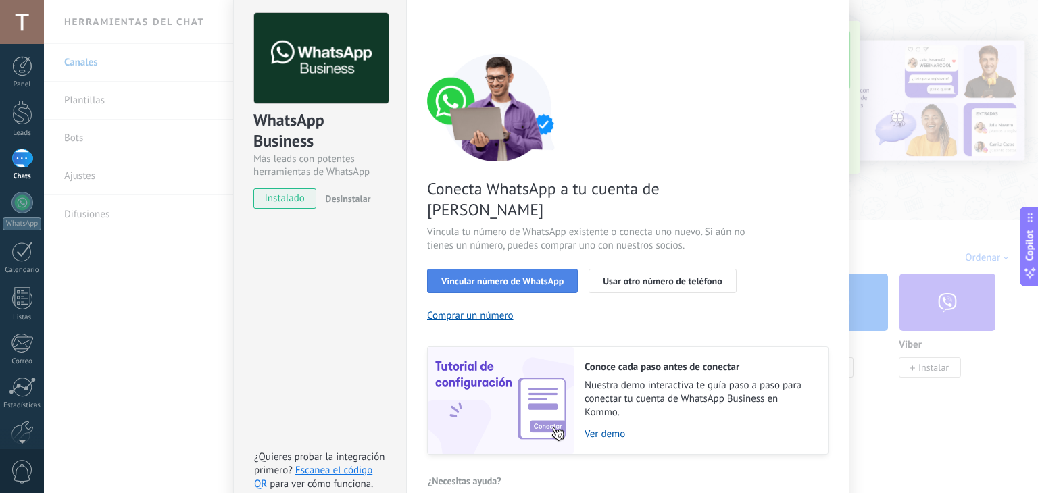
click at [522, 276] on span "Vincular número de WhatsApp" at bounding box center [502, 280] width 122 height 9
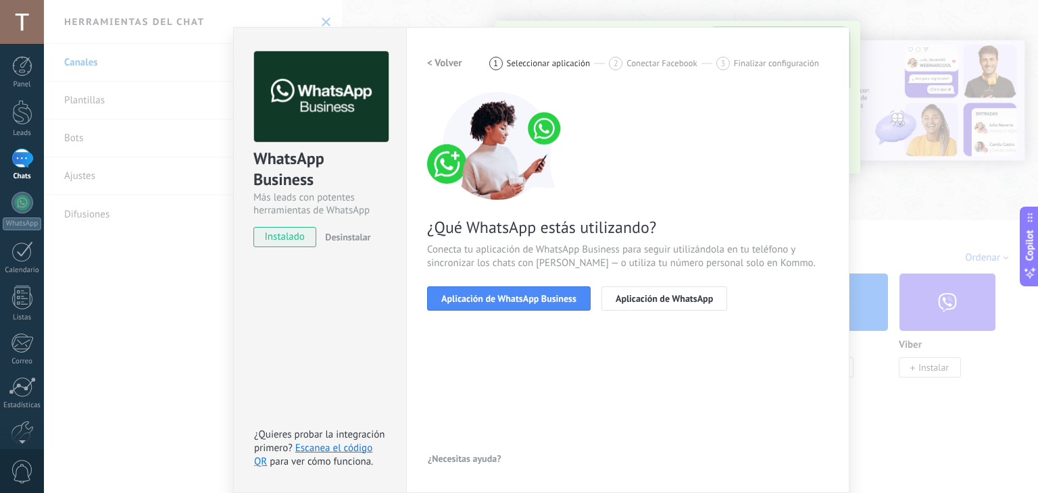
scroll to position [19, 0]
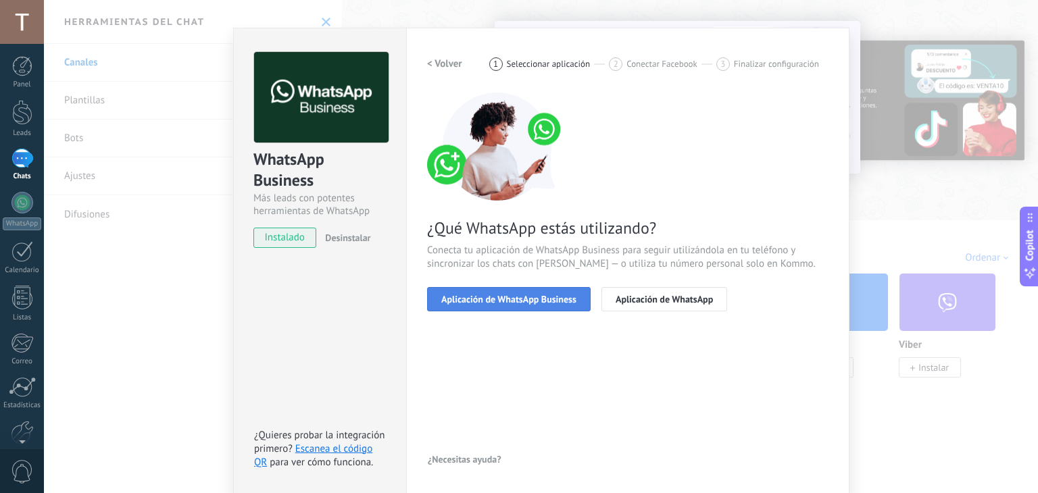
click at [527, 299] on span "Aplicación de WhatsApp Business" at bounding box center [508, 299] width 135 height 9
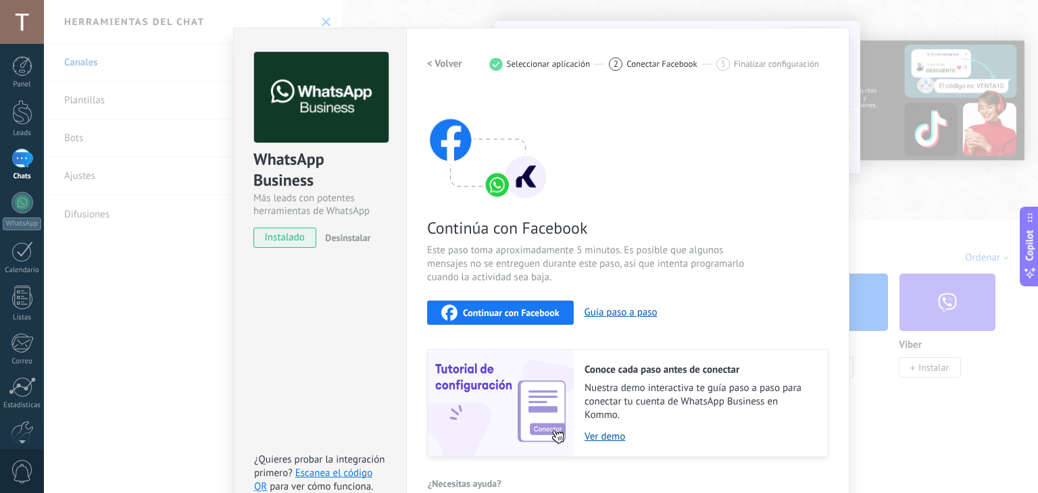
click at [529, 316] on span "Continuar con Facebook" at bounding box center [511, 312] width 97 height 9
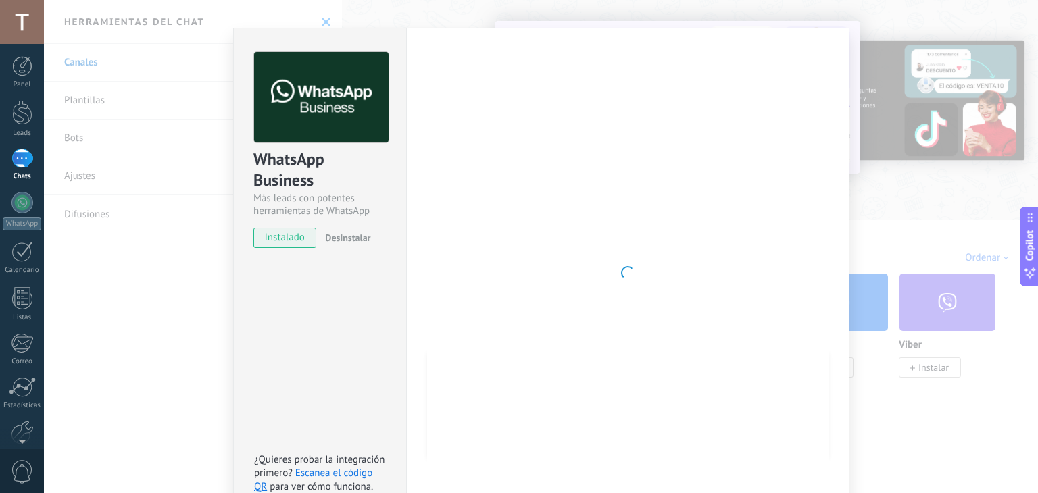
click at [447, 212] on div at bounding box center [628, 273] width 402 height 442
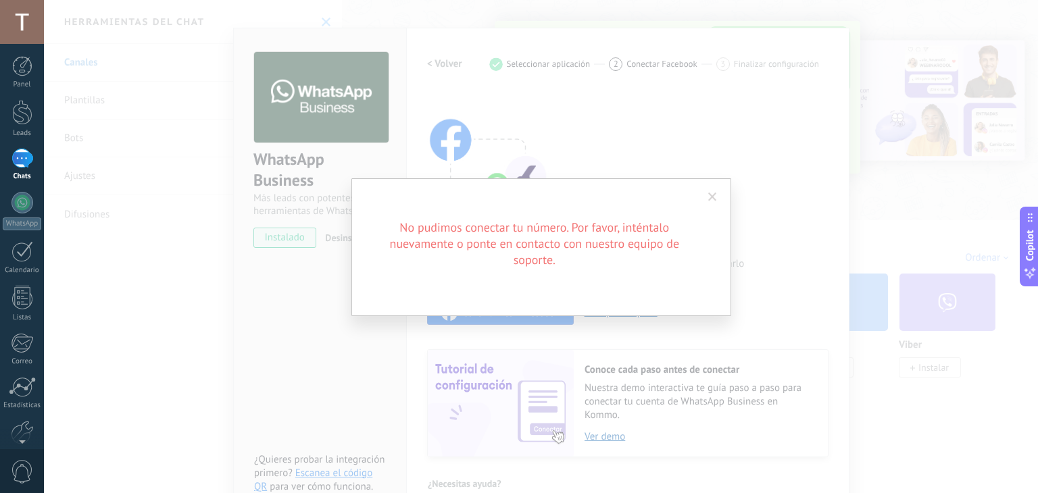
click at [708, 193] on span at bounding box center [712, 197] width 9 height 9
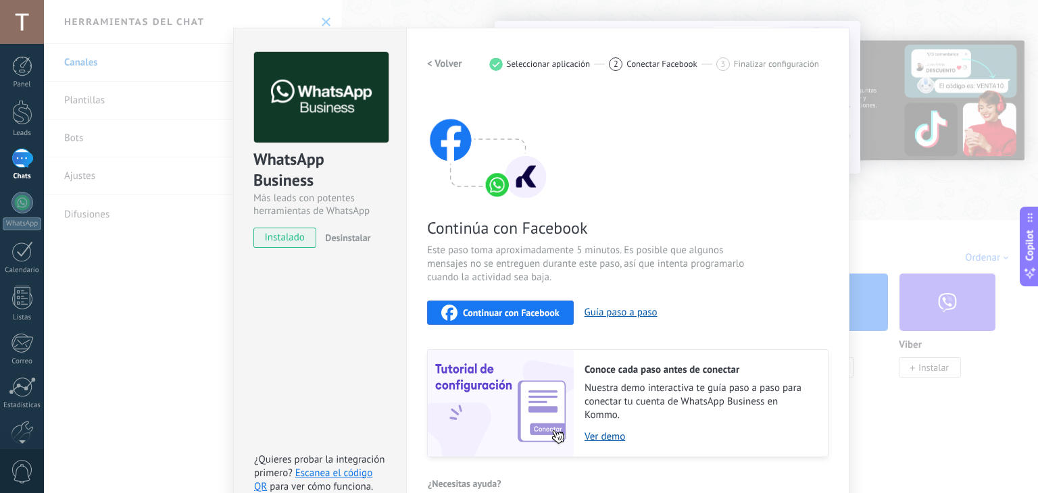
click at [503, 312] on span "Continuar con Facebook" at bounding box center [511, 312] width 97 height 9
